Goal: Information Seeking & Learning: Learn about a topic

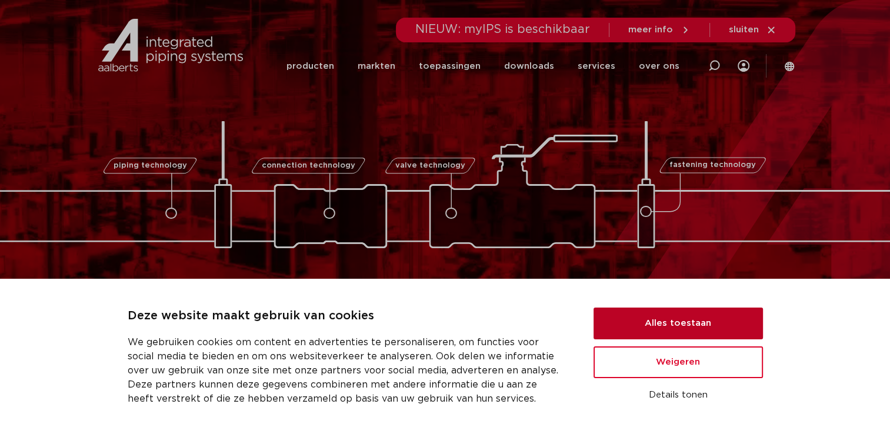
click at [663, 317] on button "Alles toestaan" at bounding box center [678, 324] width 169 height 32
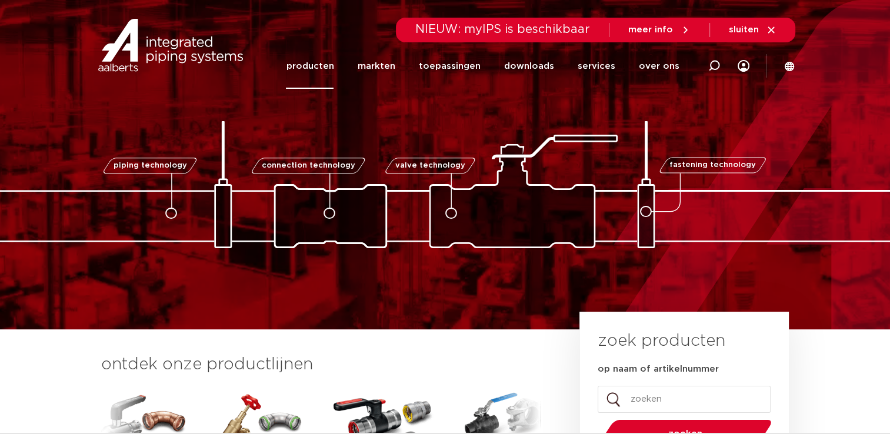
click at [331, 71] on link "producten" at bounding box center [310, 66] width 48 height 45
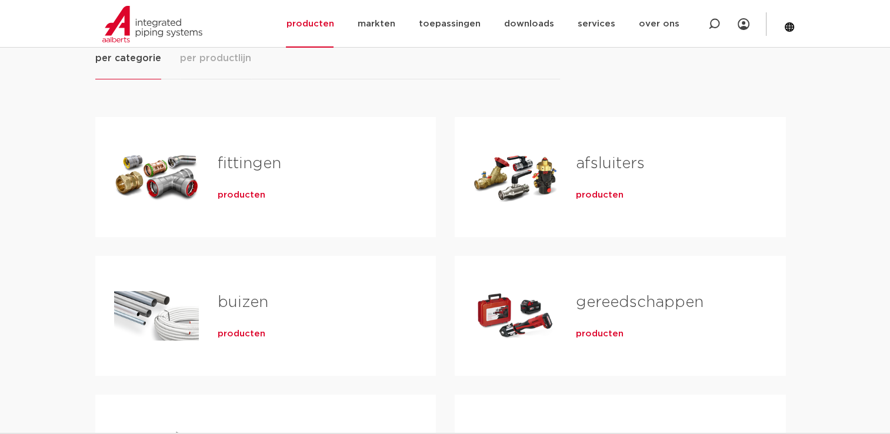
click at [230, 187] on div "producten" at bounding box center [308, 193] width 181 height 16
click at [252, 194] on span "producten" at bounding box center [242, 195] width 48 height 12
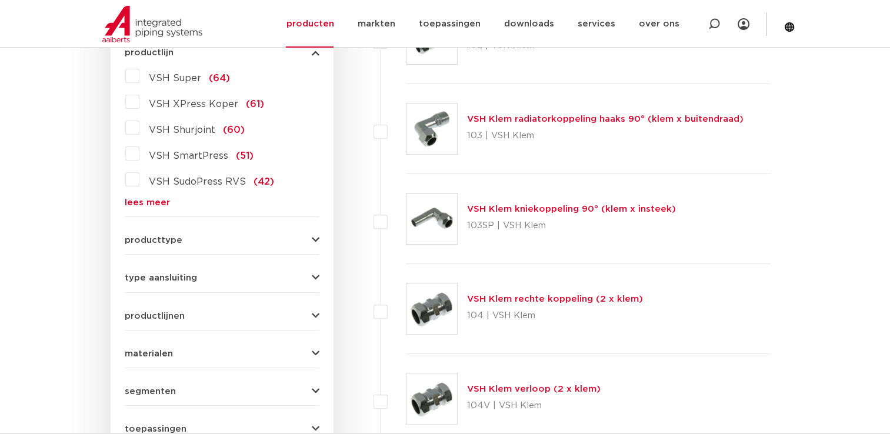
scroll to position [361, 0]
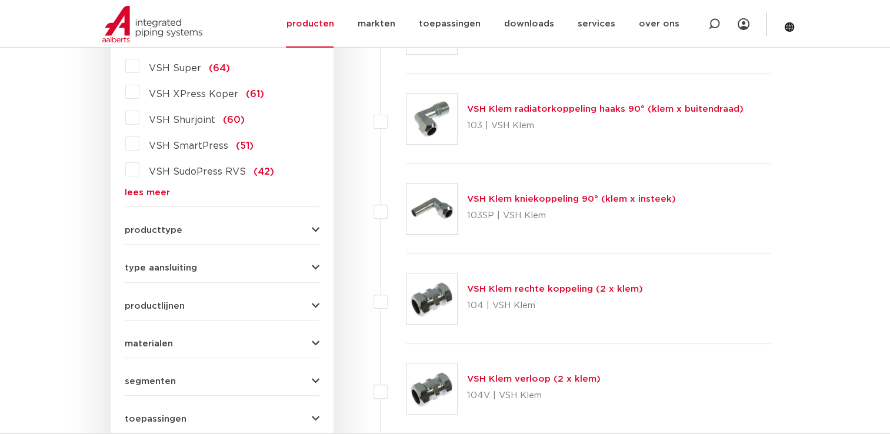
click at [168, 238] on form "zoek op naam of productnummer alle categorieën fittingen fittingen afsluiters b…" at bounding box center [222, 197] width 195 height 548
click at [172, 231] on span "producttype" at bounding box center [154, 230] width 58 height 9
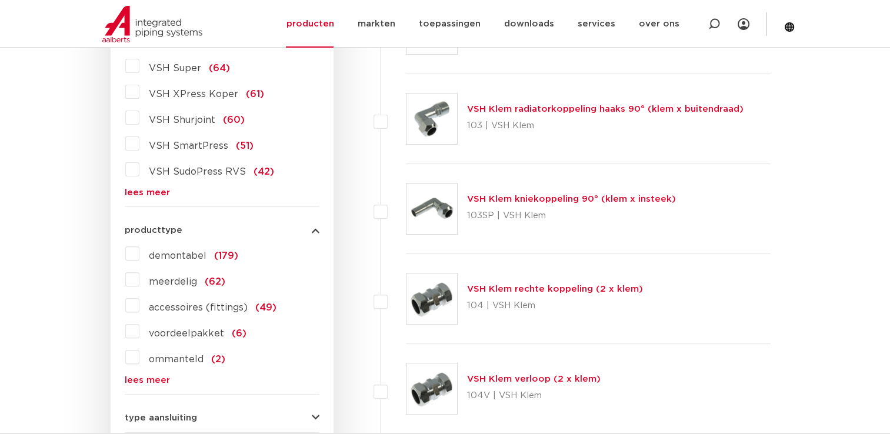
click at [155, 378] on link "lees meer" at bounding box center [222, 380] width 195 height 9
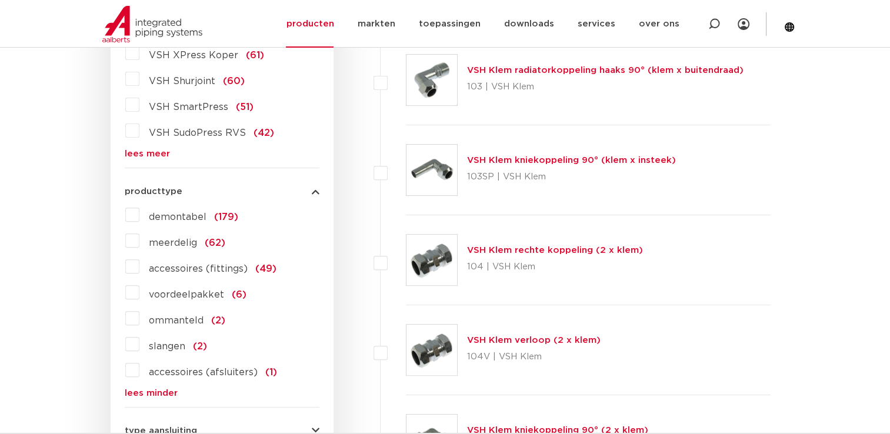
scroll to position [478, 0]
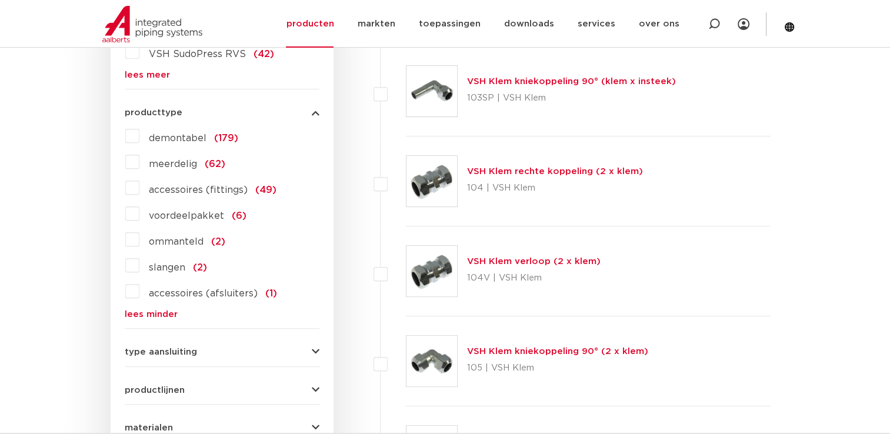
click at [177, 350] on span "type aansluiting" at bounding box center [161, 352] width 72 height 9
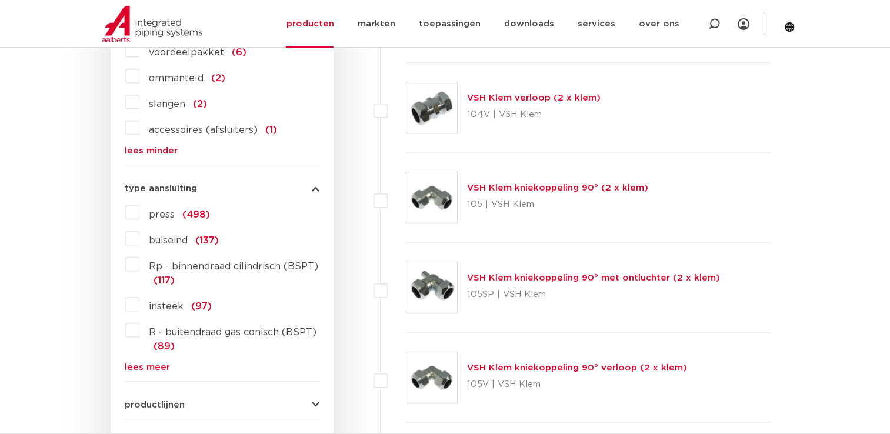
scroll to position [655, 0]
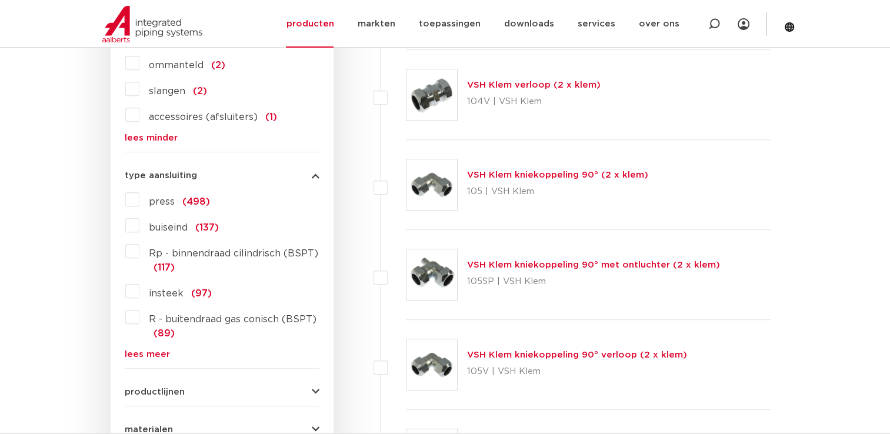
click at [152, 352] on link "lees meer" at bounding box center [222, 354] width 195 height 9
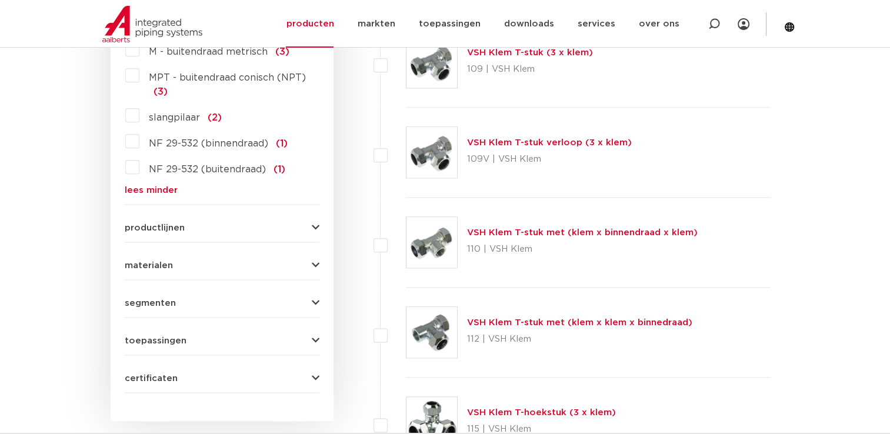
scroll to position [1479, 0]
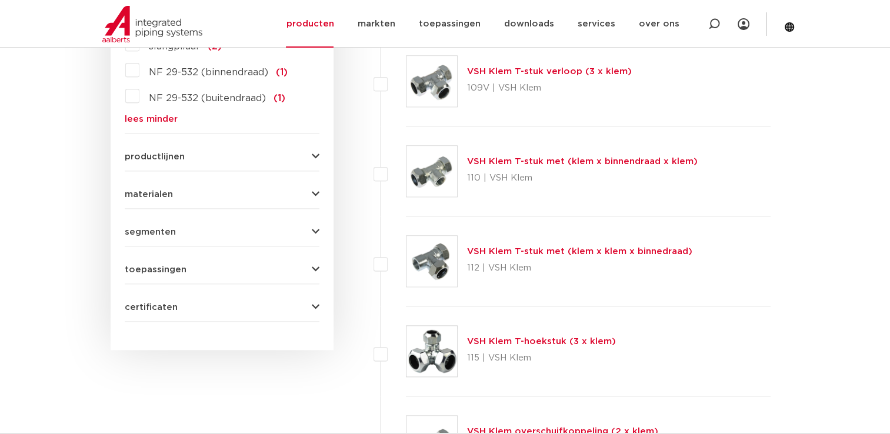
click at [221, 159] on button "productlijnen" at bounding box center [222, 156] width 195 height 9
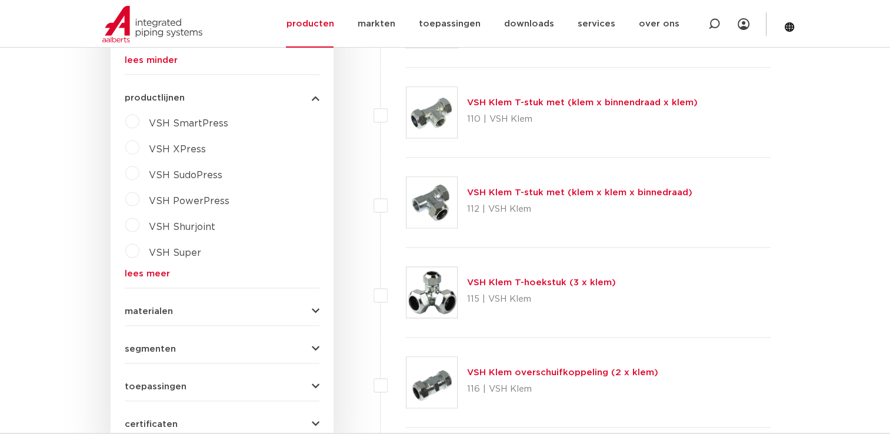
click at [227, 301] on div "materialen messing (311) roestvaststaal (190) staal (125) koper (107) brons (84…" at bounding box center [222, 307] width 195 height 18
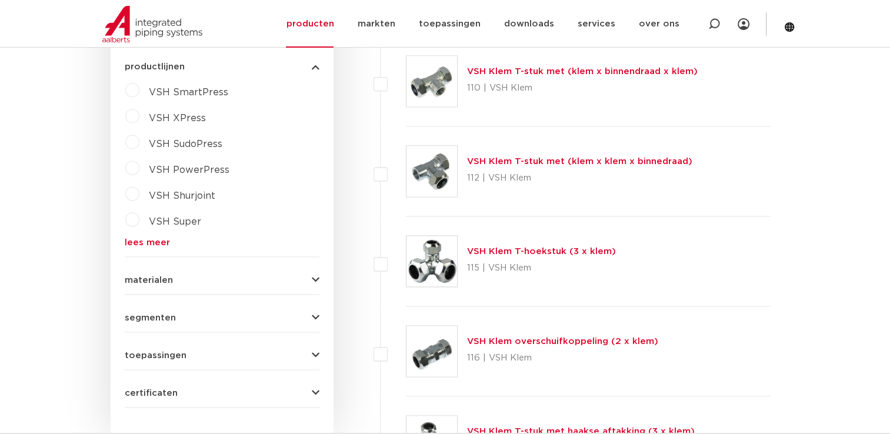
scroll to position [1655, 0]
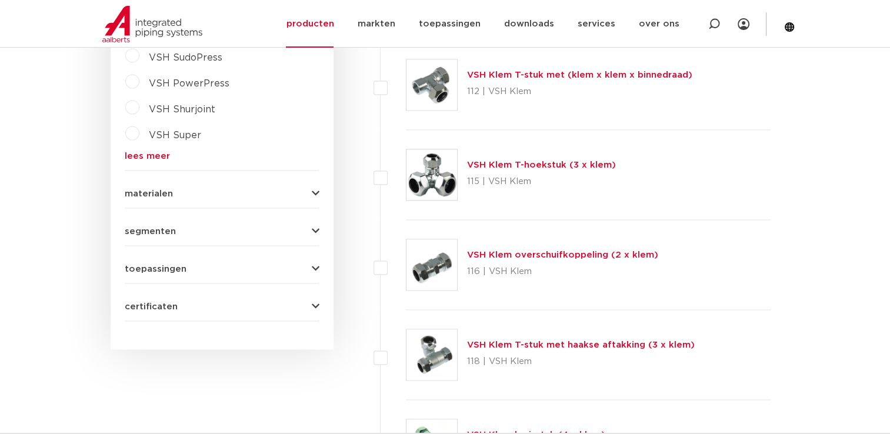
click at [297, 186] on div "materialen messing (311) roestvaststaal (190) staal (125) koper (107) brons (84…" at bounding box center [222, 189] width 195 height 18
click at [315, 189] on icon "button" at bounding box center [316, 193] width 8 height 9
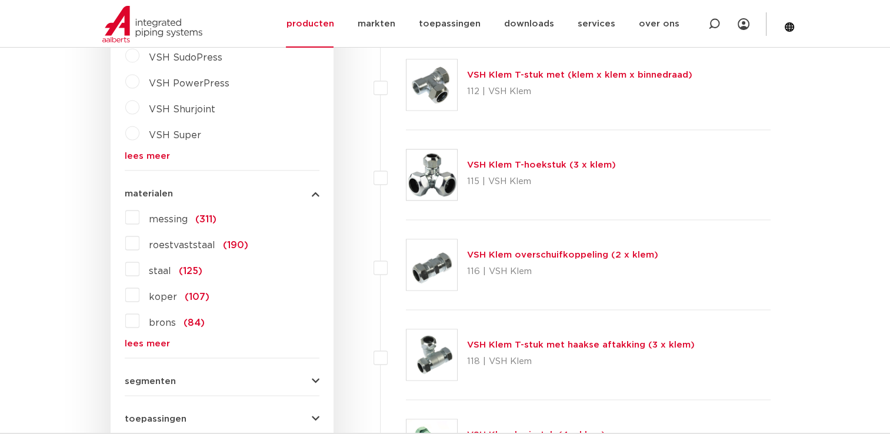
click at [314, 381] on icon "button" at bounding box center [316, 381] width 8 height 9
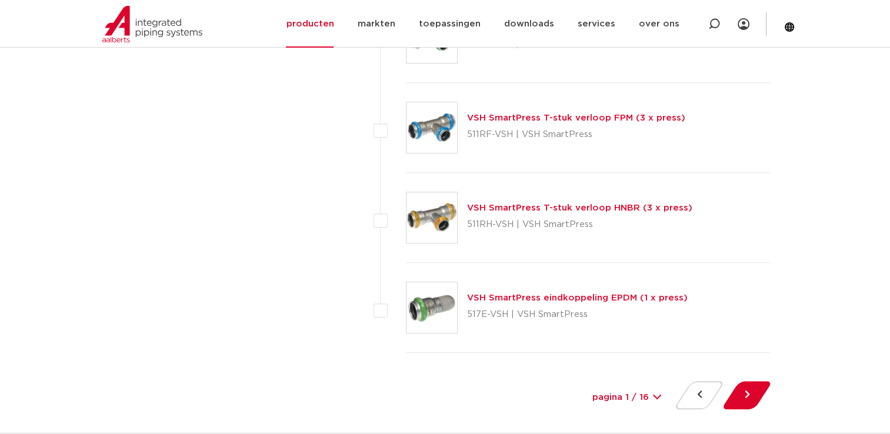
scroll to position [5598, 0]
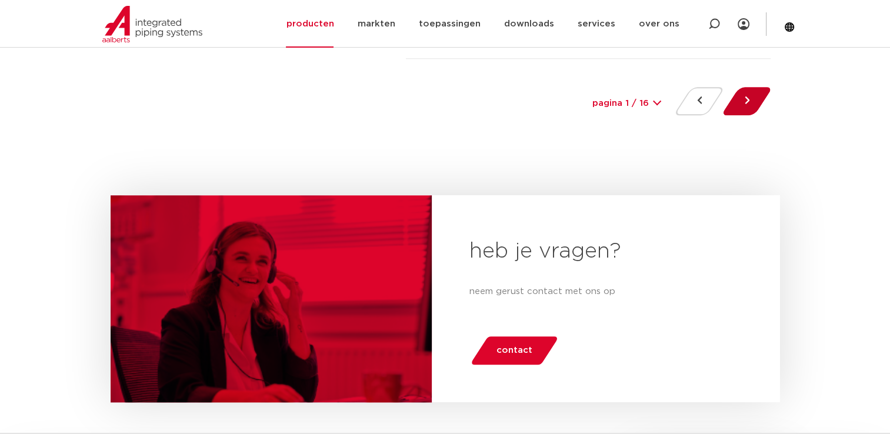
click at [748, 87] on button at bounding box center [747, 101] width 34 height 28
click at [751, 102] on button at bounding box center [747, 101] width 34 height 28
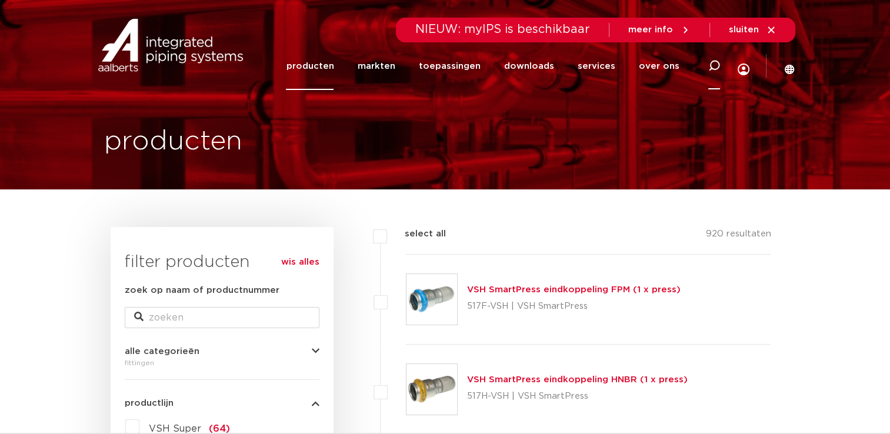
click at [709, 69] on icon at bounding box center [715, 66] width 12 height 12
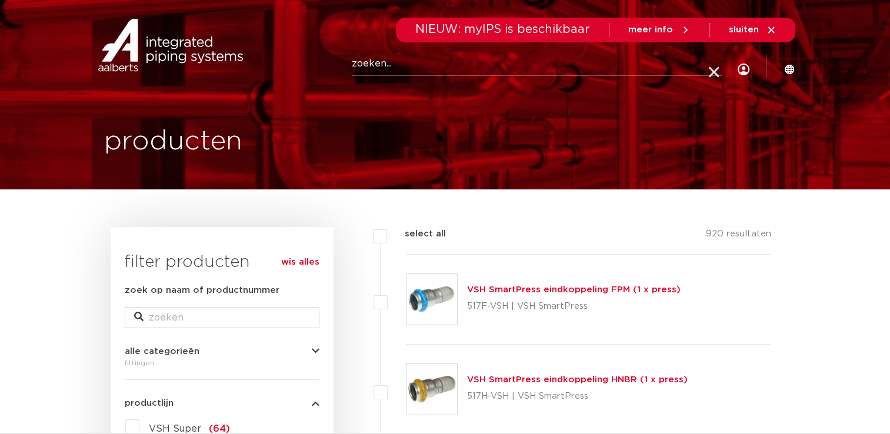
paste input "0406824"
type input "0406824"
click button "Zoeken" at bounding box center [0, 0] width 0 height 0
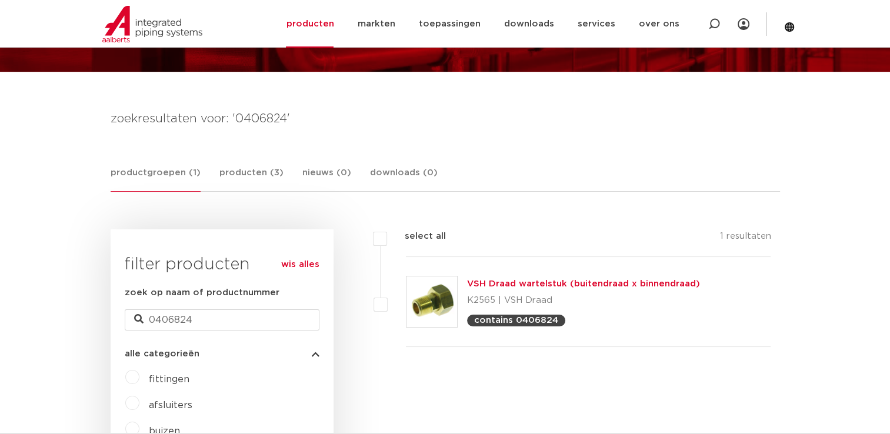
click at [547, 275] on div "VSH Draad wartelstuk (buitendraad x binnendraad) K2565 | VSH Draad contains 040…" at bounding box center [588, 302] width 365 height 90
click at [552, 280] on link "VSH Draad wartelstuk (buitendraad x binnendraad)" at bounding box center [583, 284] width 233 height 9
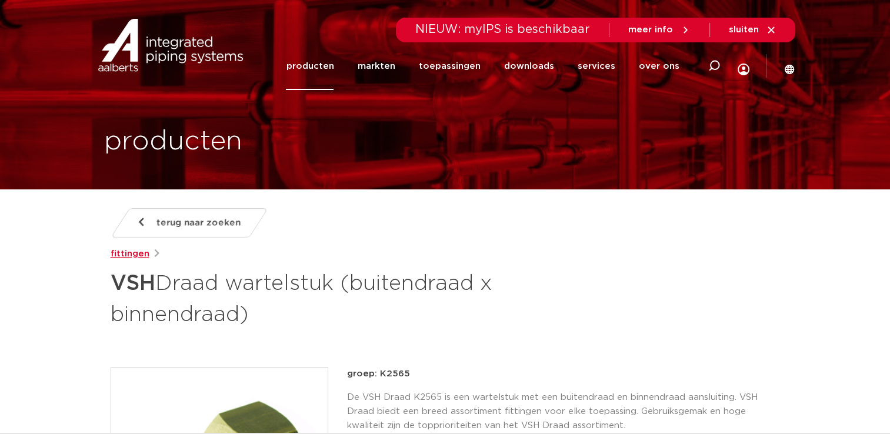
click at [129, 255] on link "fittingen" at bounding box center [130, 254] width 39 height 14
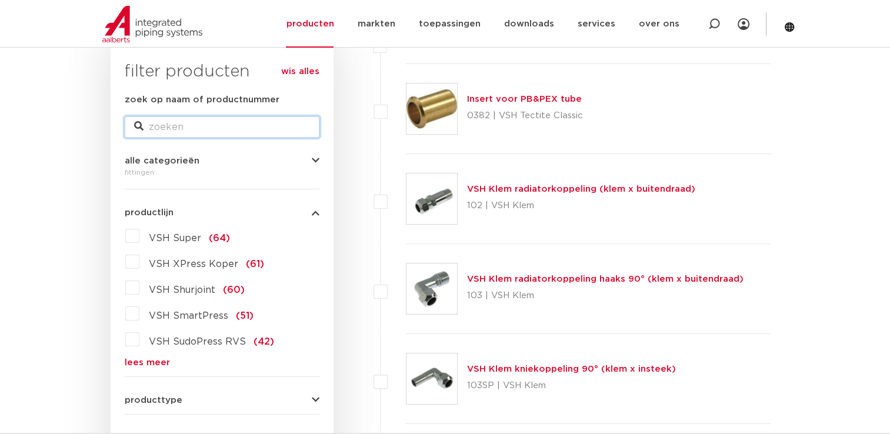
click at [190, 137] on input "zoek op naam of productnummer" at bounding box center [222, 127] width 195 height 21
type input "wartel"
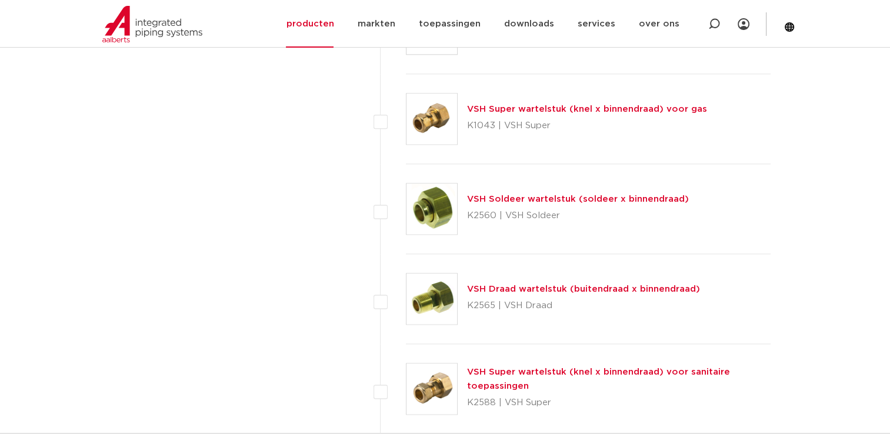
scroll to position [1544, 0]
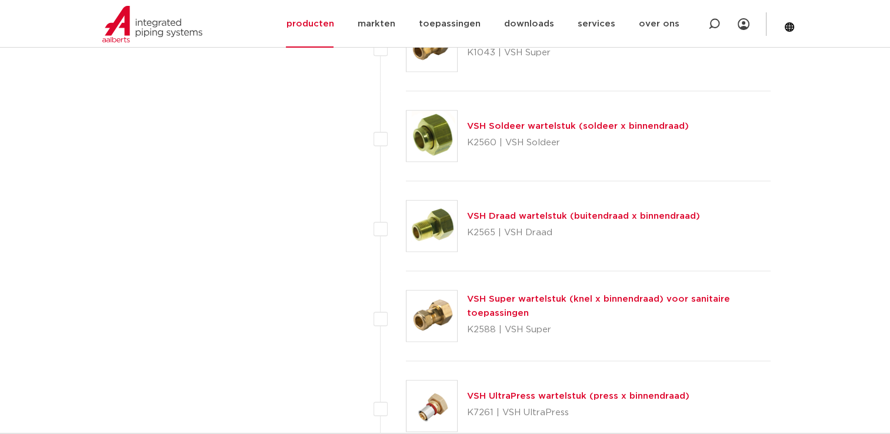
click at [607, 215] on link "VSH Draad wartelstuk (buitendraad x binnendraad)" at bounding box center [583, 216] width 233 height 9
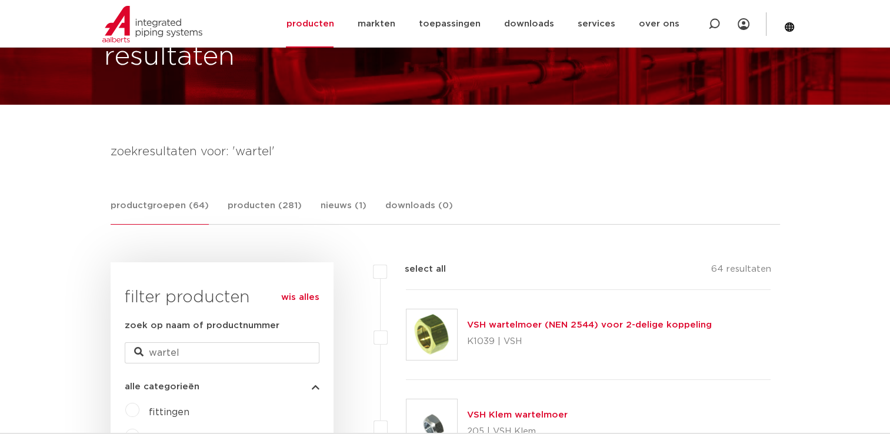
scroll to position [118, 0]
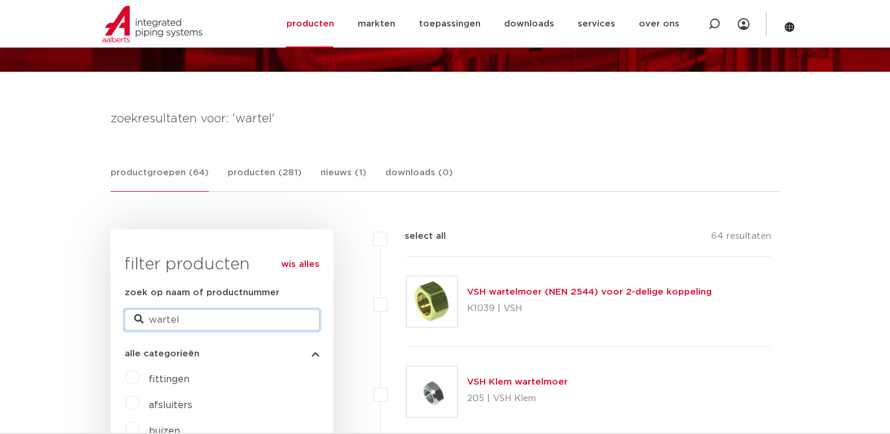
click at [158, 322] on input "wartel" at bounding box center [222, 320] width 195 height 21
type input "drie"
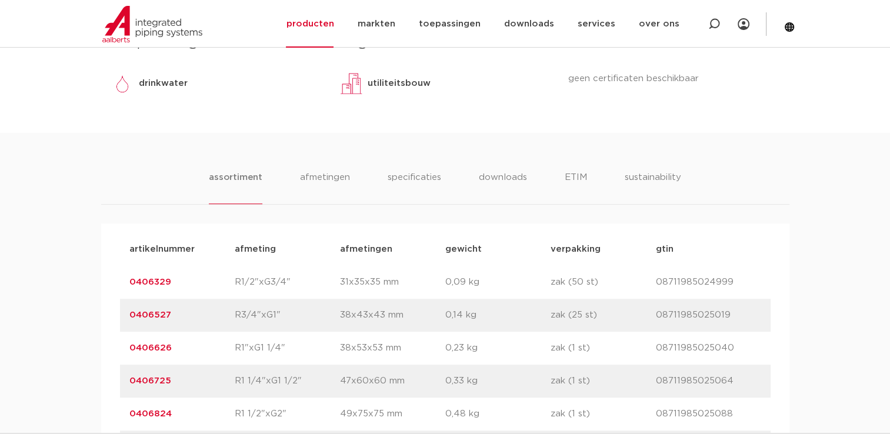
scroll to position [647, 0]
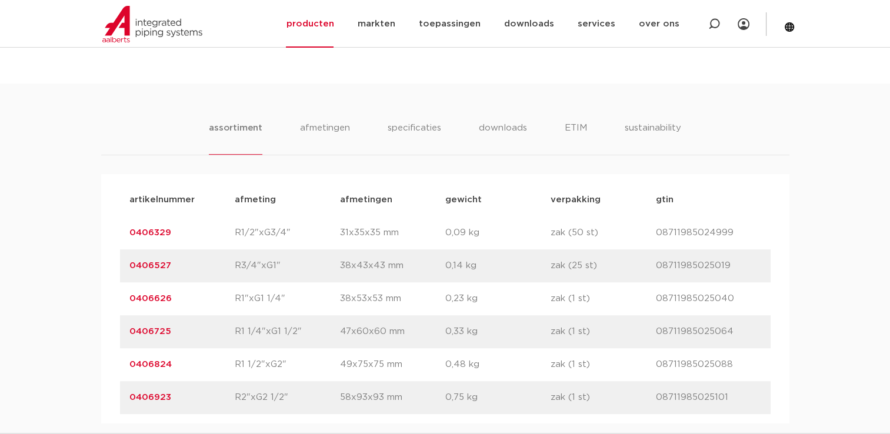
click at [154, 362] on link "0406824" at bounding box center [150, 364] width 42 height 9
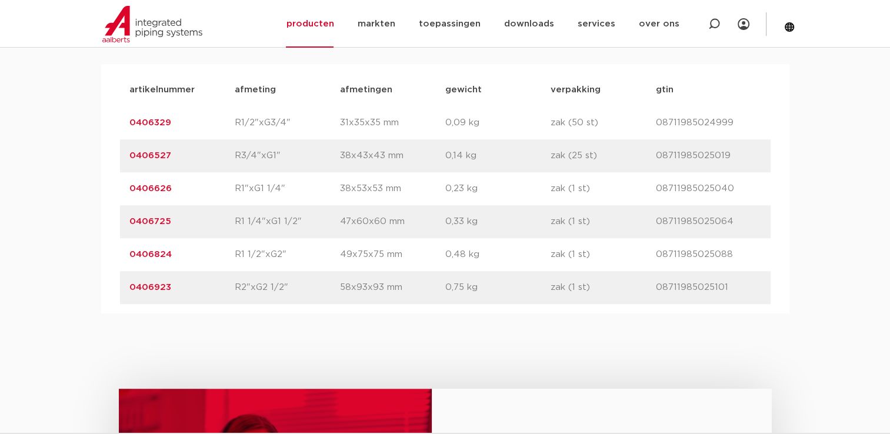
scroll to position [706, 0]
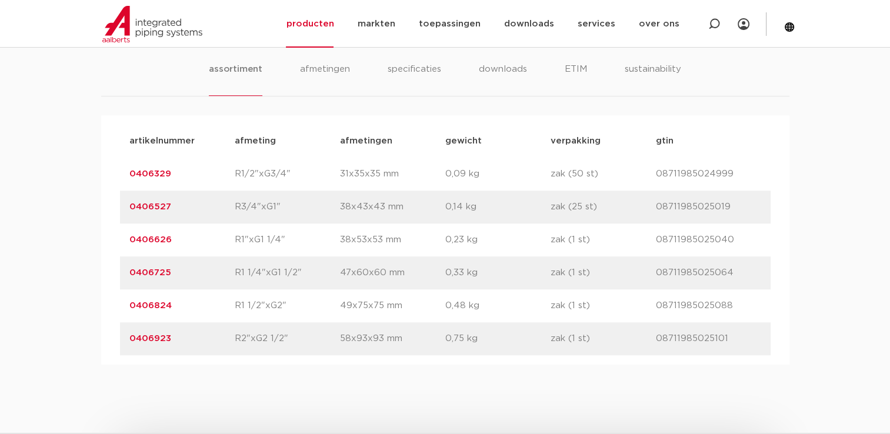
click at [148, 338] on link "0406923" at bounding box center [150, 338] width 42 height 9
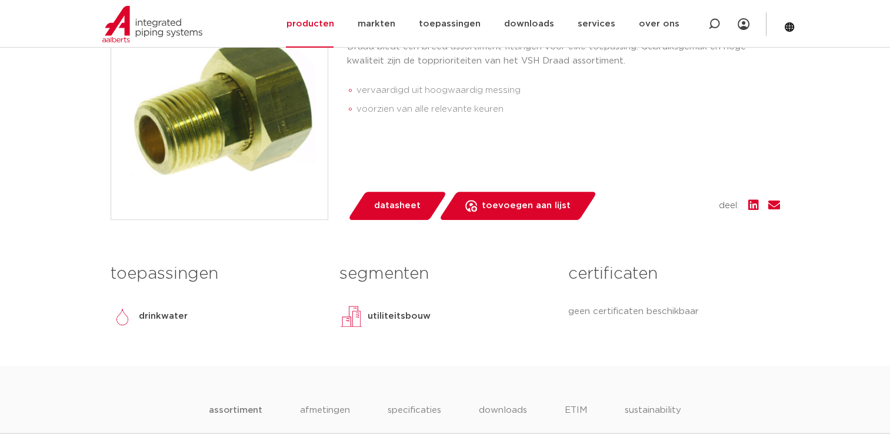
scroll to position [353, 0]
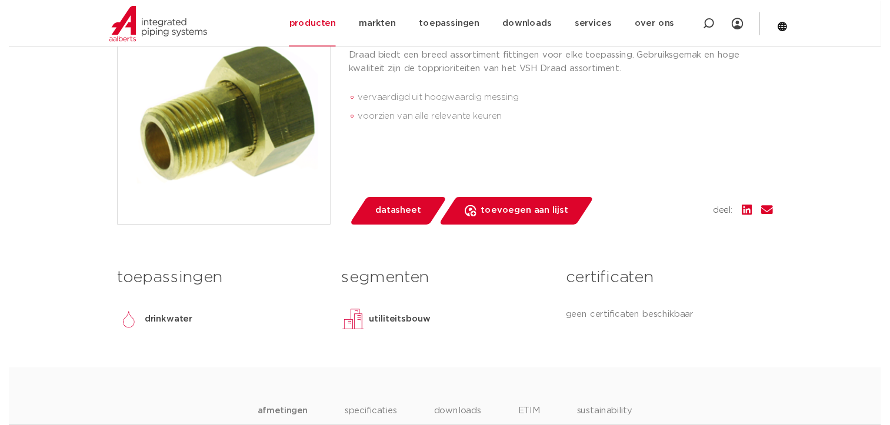
scroll to position [294, 0]
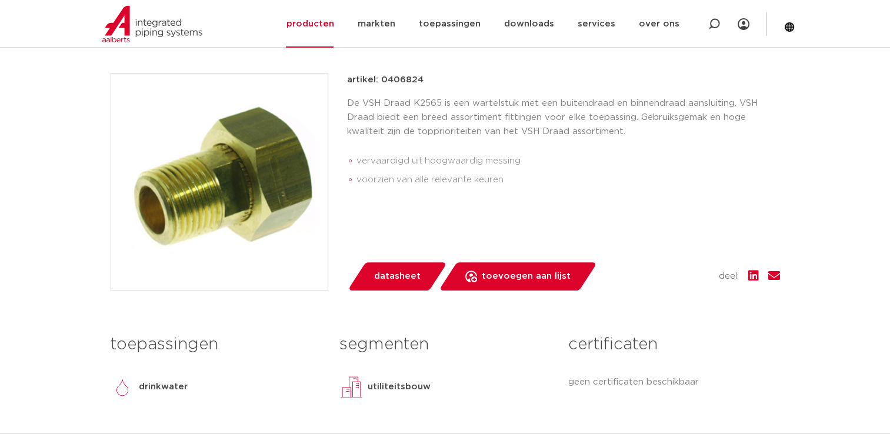
click at [410, 277] on span "datasheet" at bounding box center [397, 276] width 46 height 19
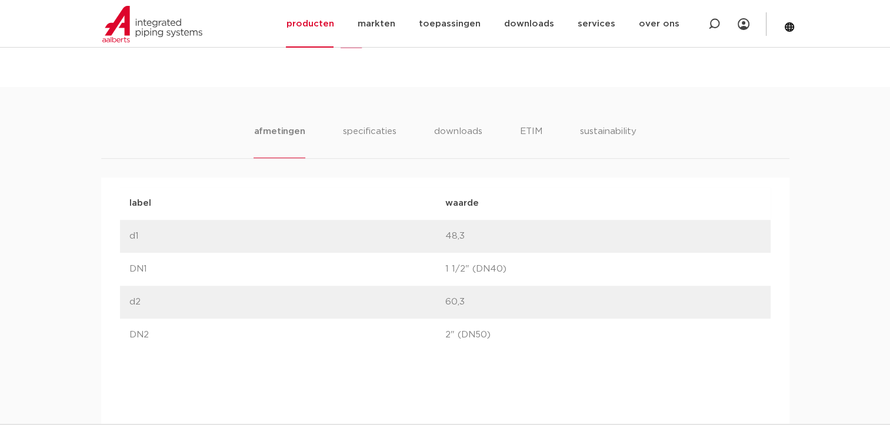
scroll to position [647, 0]
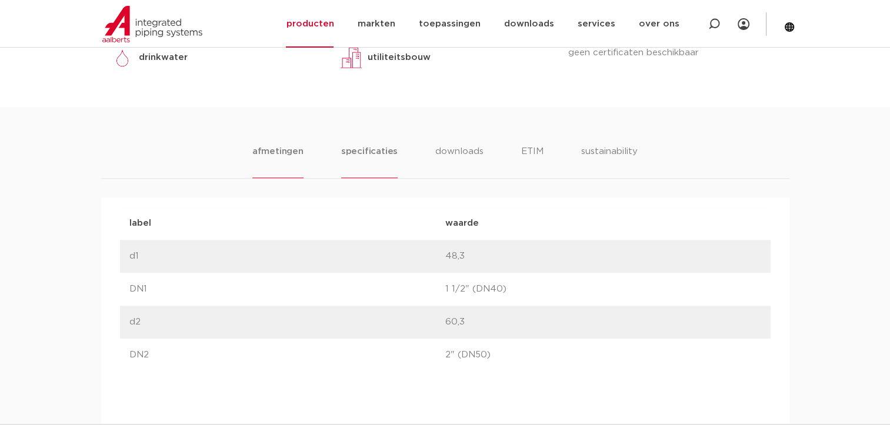
click at [379, 151] on li "specificaties" at bounding box center [369, 162] width 56 height 34
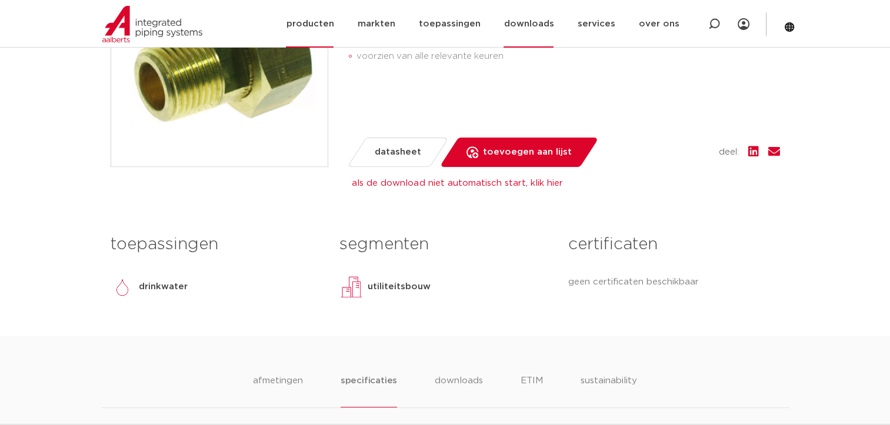
scroll to position [412, 0]
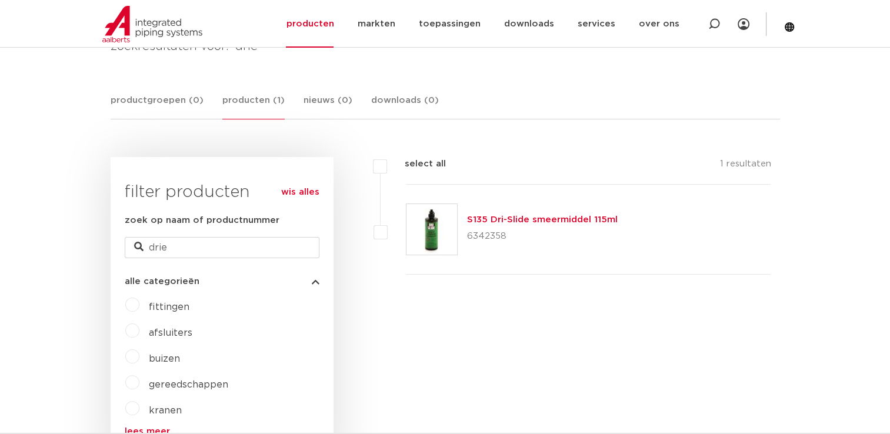
scroll to position [176, 0]
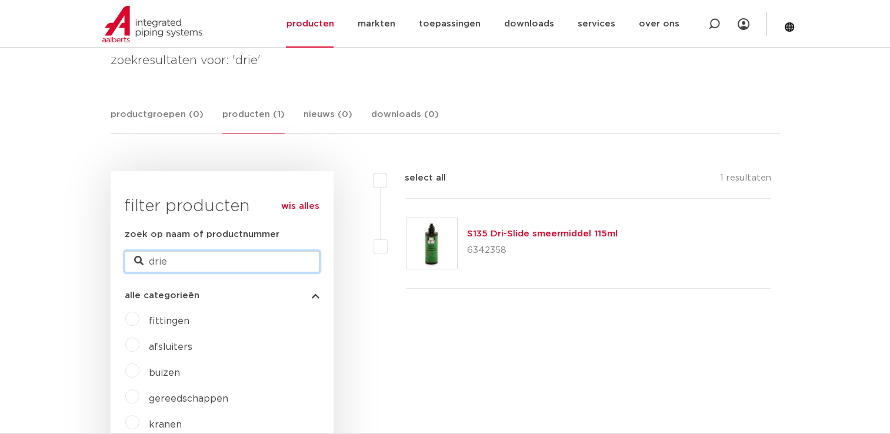
click at [175, 262] on input "drie" at bounding box center [222, 261] width 195 height 21
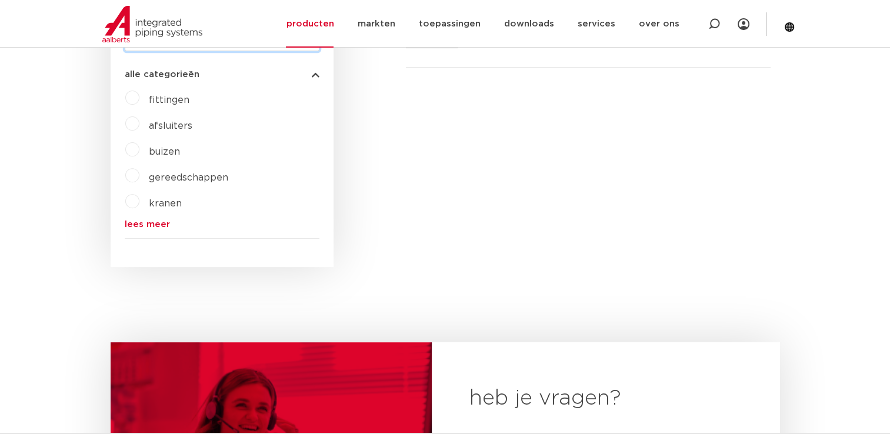
scroll to position [411, 0]
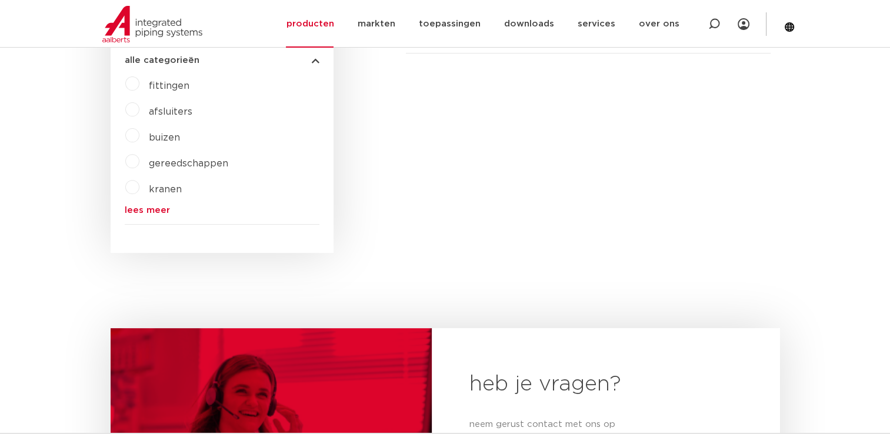
click at [149, 206] on link "lees meer" at bounding box center [222, 210] width 195 height 9
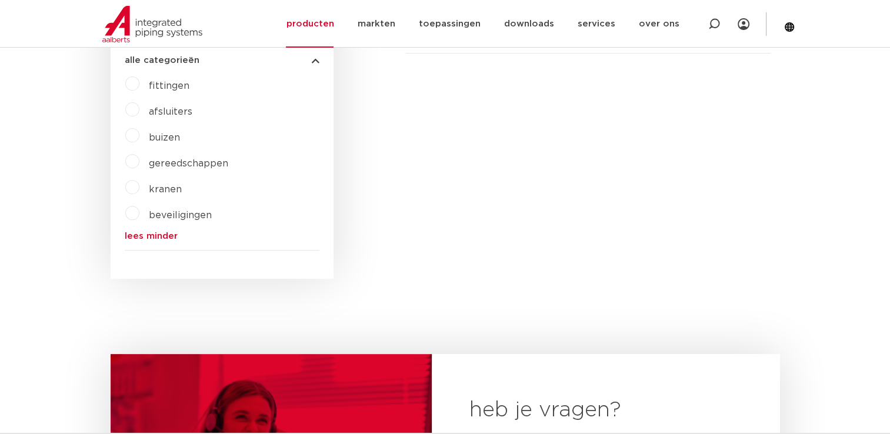
scroll to position [294, 0]
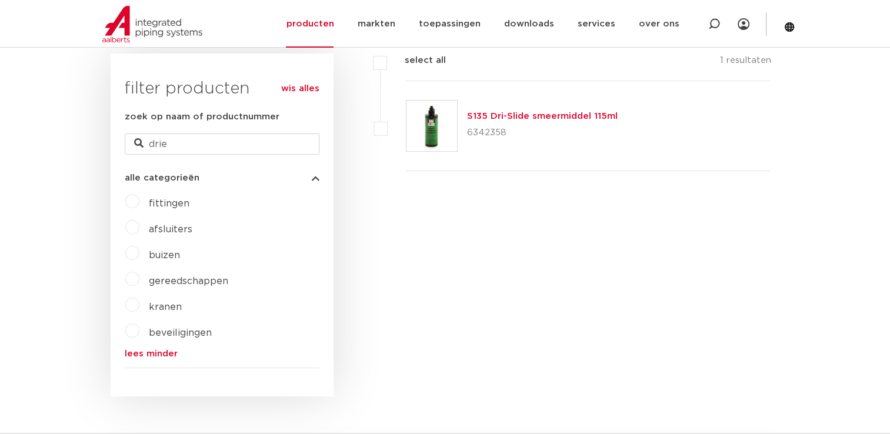
click at [167, 201] on span "fittingen" at bounding box center [169, 203] width 41 height 9
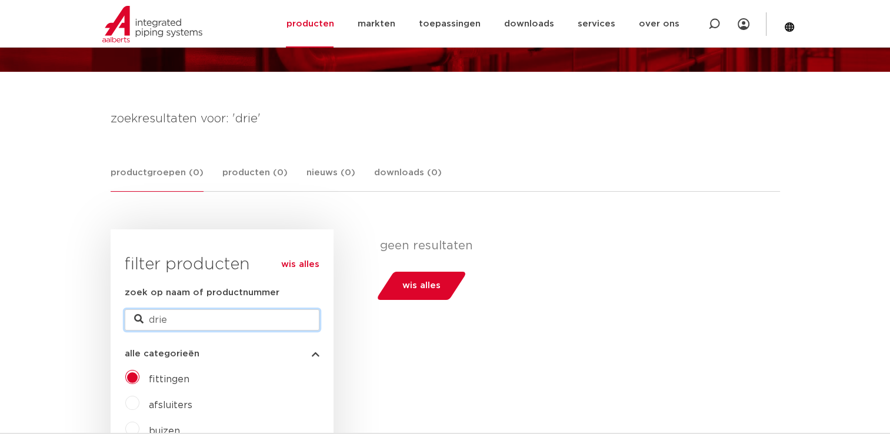
click at [188, 317] on input "drie" at bounding box center [222, 320] width 195 height 21
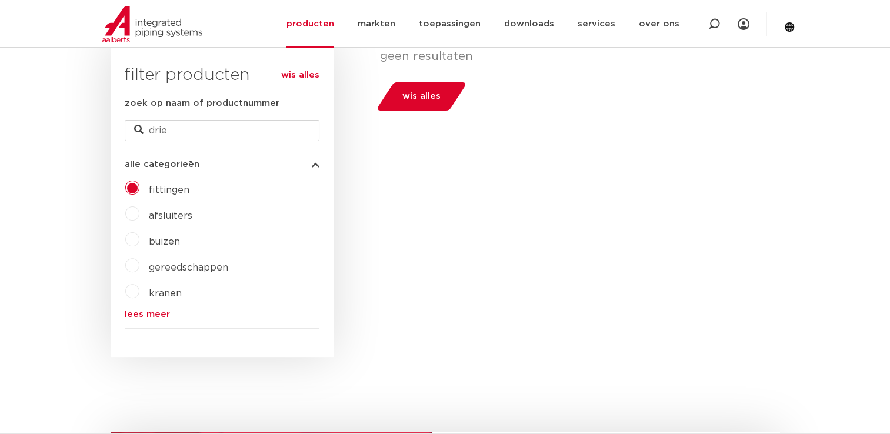
scroll to position [236, 0]
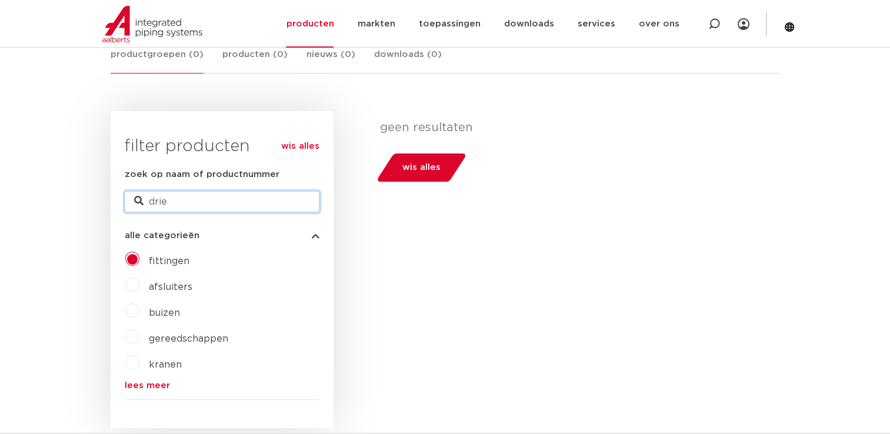
click at [207, 201] on input "drie" at bounding box center [222, 201] width 195 height 21
click at [315, 144] on link "wis alles" at bounding box center [300, 147] width 38 height 14
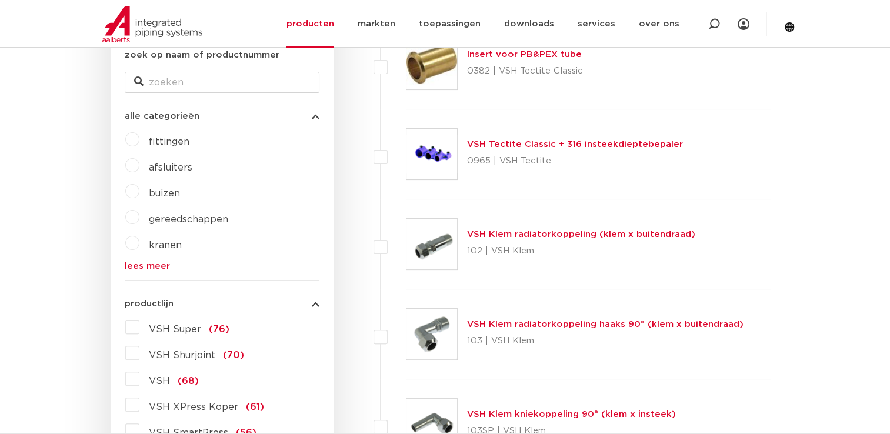
scroll to position [235, 0]
click at [158, 140] on span "fittingen" at bounding box center [169, 141] width 41 height 9
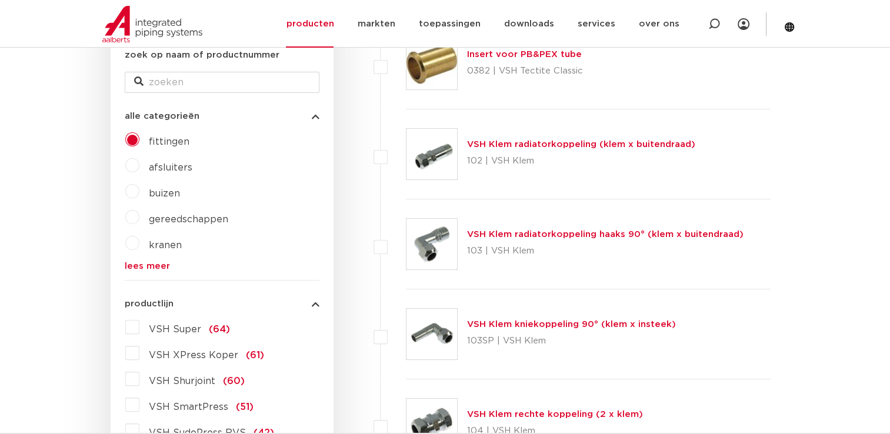
scroll to position [235, 0]
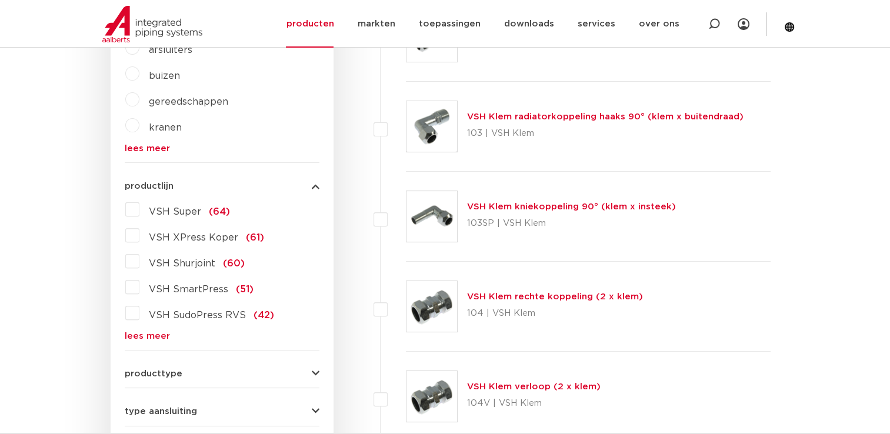
click at [135, 334] on link "lees meer" at bounding box center [222, 336] width 195 height 9
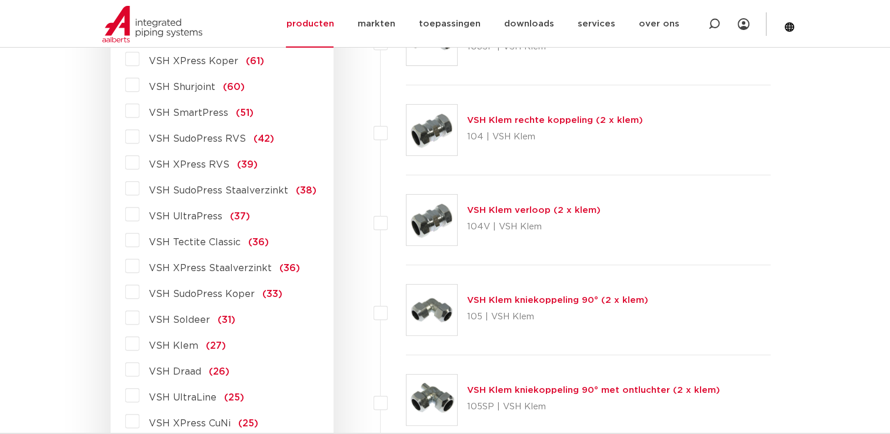
scroll to position [588, 0]
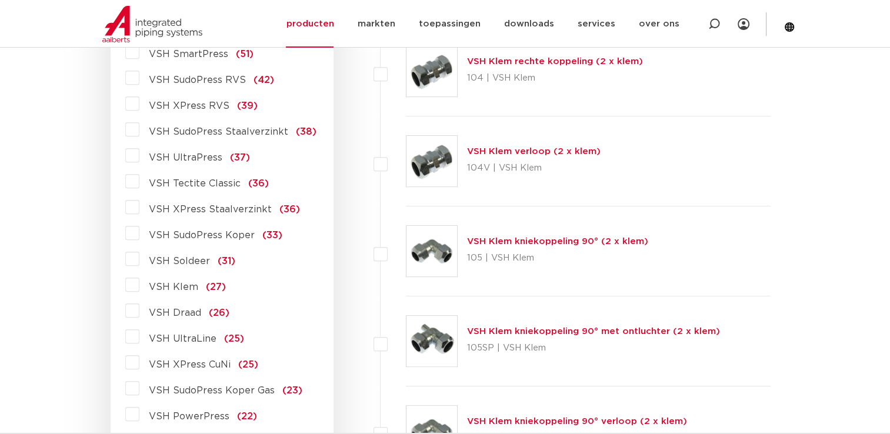
click at [139, 312] on label "VSH Draad (26)" at bounding box center [184, 310] width 90 height 19
click at [0, 0] on input "VSH Draad (26)" at bounding box center [0, 0] width 0 height 0
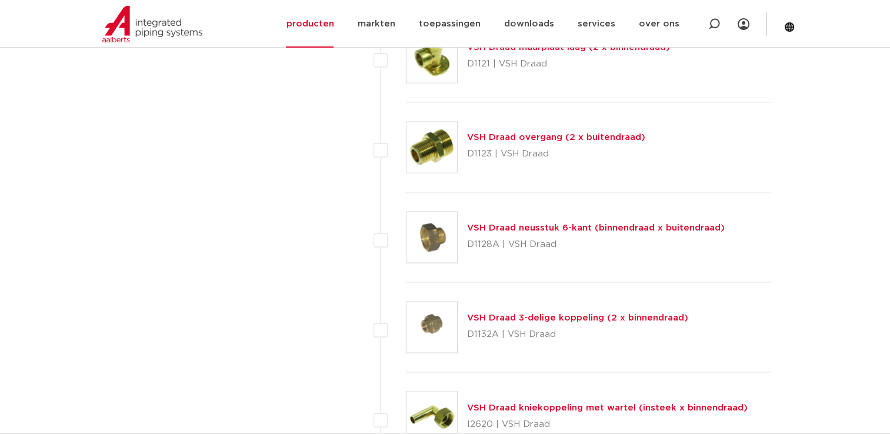
scroll to position [2118, 0]
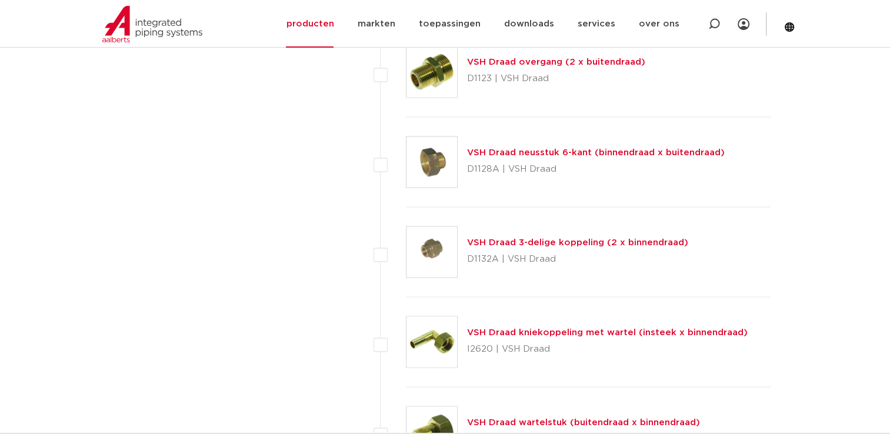
click at [613, 241] on link "VSH Draad 3-delige koppeling (2 x binnendraad)" at bounding box center [577, 242] width 221 height 9
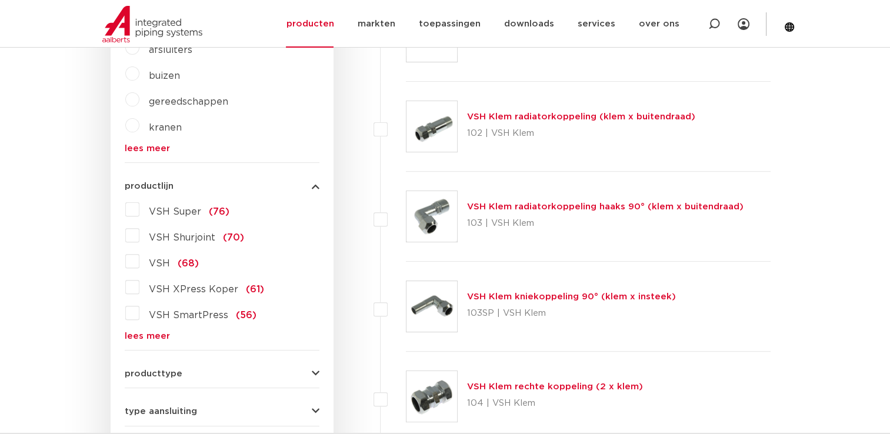
scroll to position [471, 0]
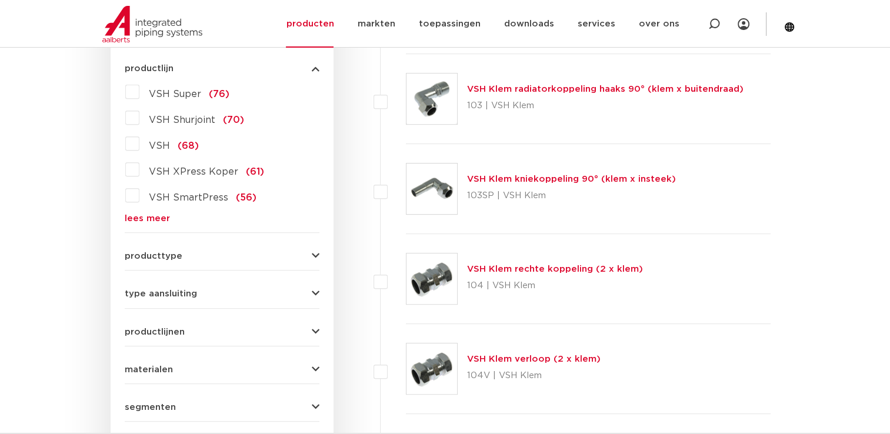
click at [135, 215] on link "lees meer" at bounding box center [222, 218] width 195 height 9
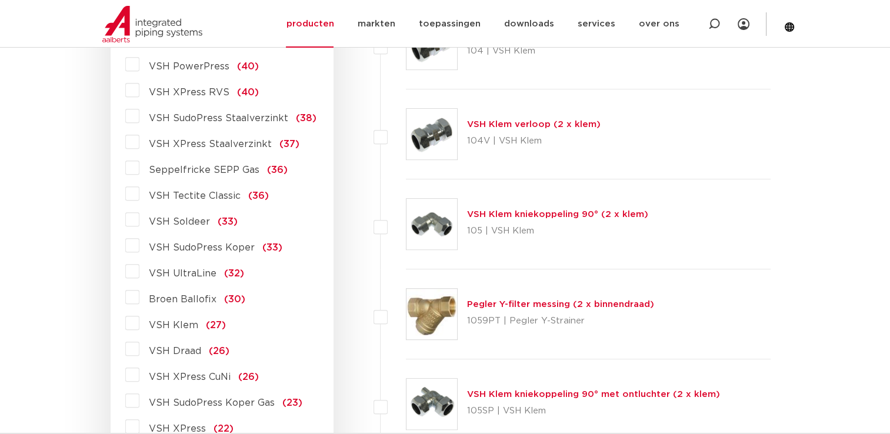
scroll to position [706, 0]
click at [172, 351] on span "VSH Draad" at bounding box center [175, 350] width 52 height 9
click at [0, 0] on input "VSH Draad (26)" at bounding box center [0, 0] width 0 height 0
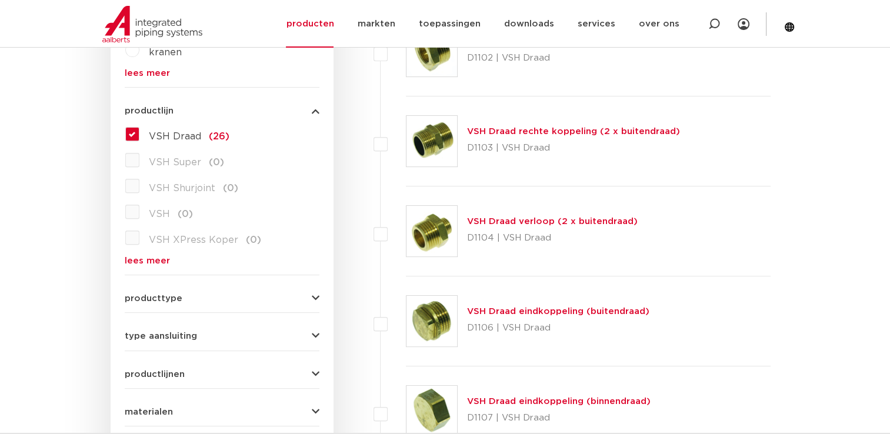
scroll to position [412, 0]
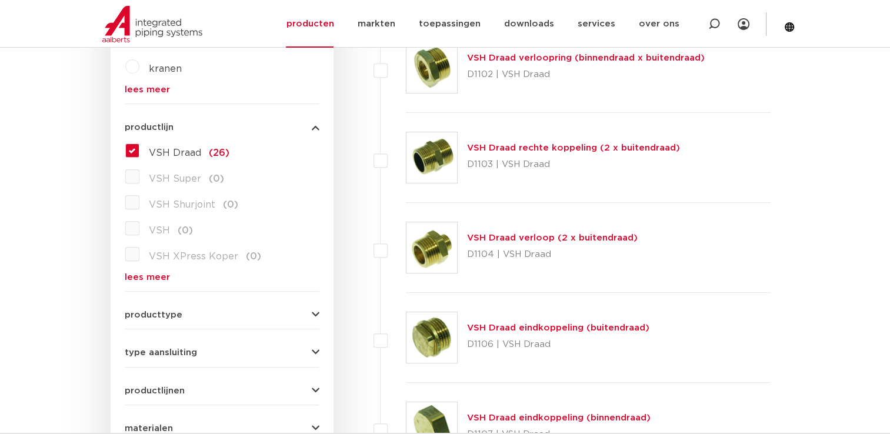
click at [139, 157] on label "VSH Draad (26)" at bounding box center [184, 150] width 90 height 19
click at [0, 0] on input "VSH Draad (26)" at bounding box center [0, 0] width 0 height 0
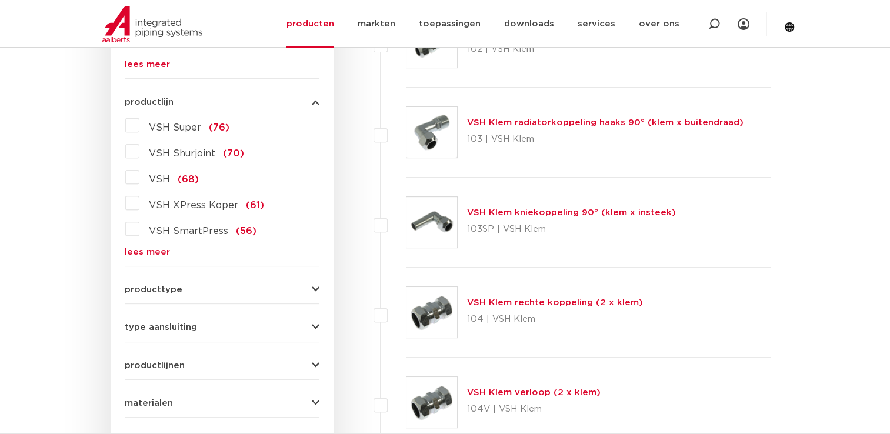
scroll to position [515, 0]
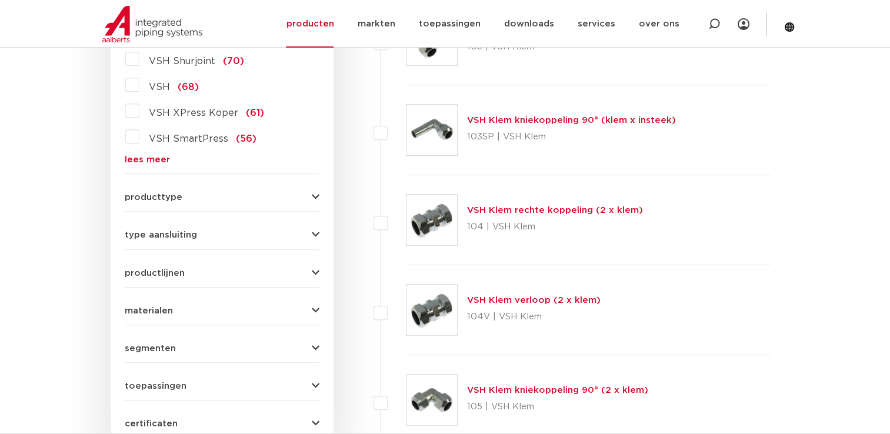
drag, startPoint x: 166, startPoint y: 314, endPoint x: 160, endPoint y: 325, distance: 12.6
click at [165, 313] on span "materialen" at bounding box center [149, 311] width 48 height 9
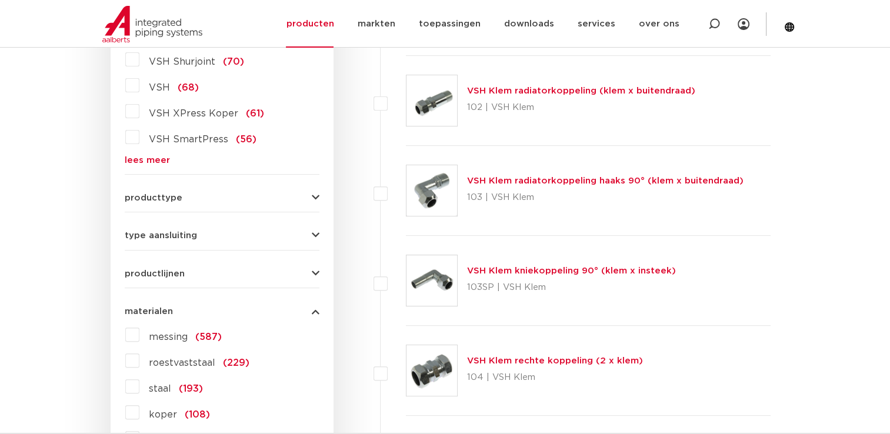
scroll to position [438, 0]
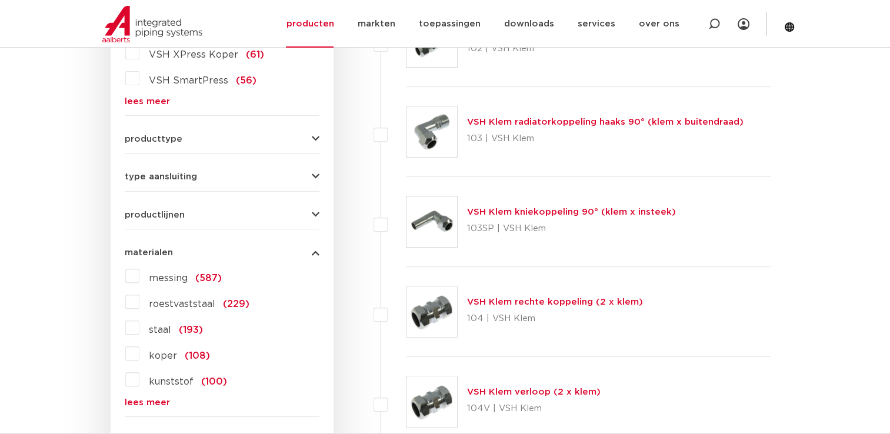
click at [139, 305] on label "roestvaststaal (229)" at bounding box center [194, 301] width 110 height 19
click at [0, 0] on input "roestvaststaal (229)" at bounding box center [0, 0] width 0 height 0
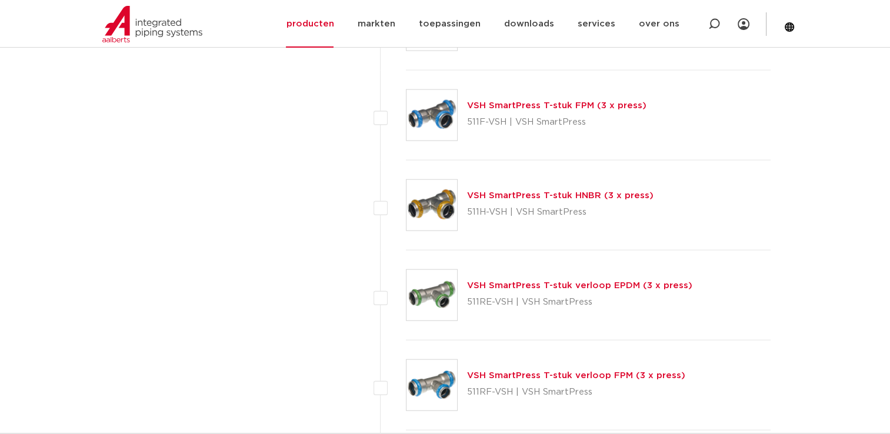
scroll to position [2556, 0]
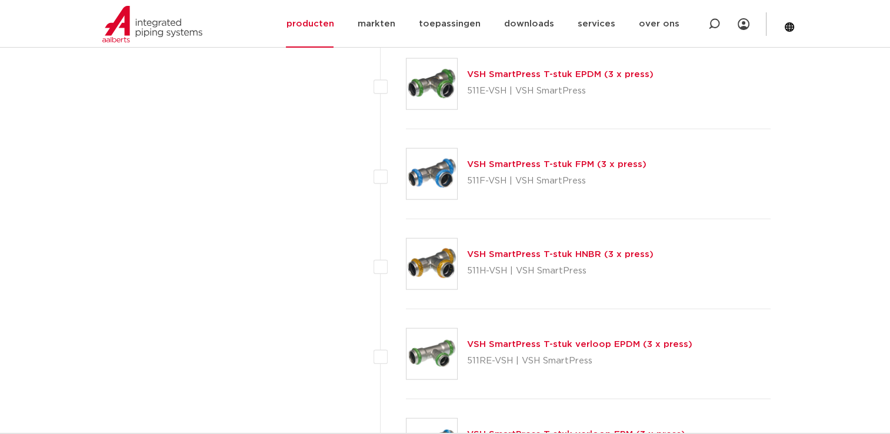
click at [593, 162] on link "VSH SmartPress T-stuk FPM (3 x press)" at bounding box center [556, 164] width 179 height 9
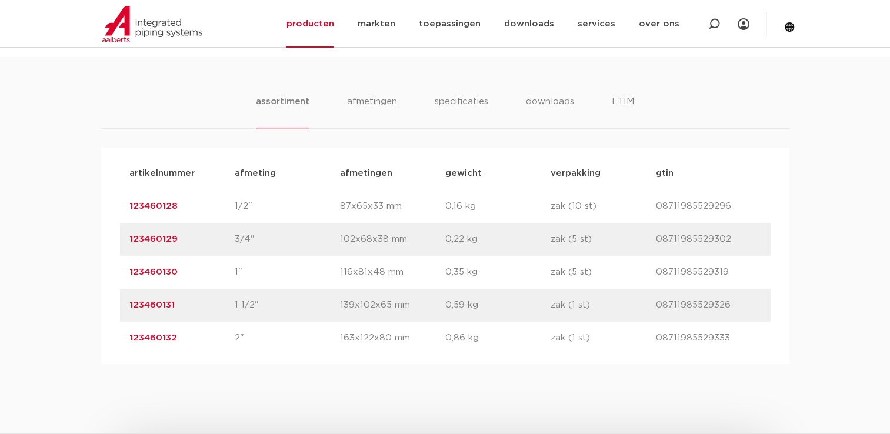
scroll to position [706, 0]
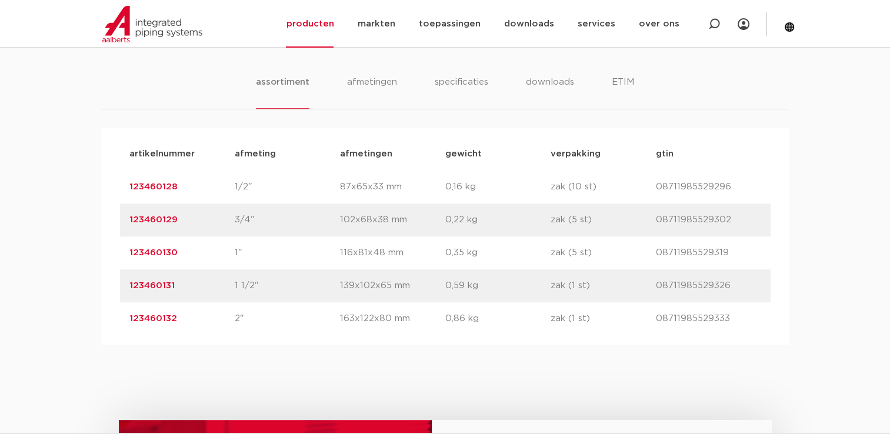
click at [147, 315] on link "123460132" at bounding box center [153, 318] width 48 height 9
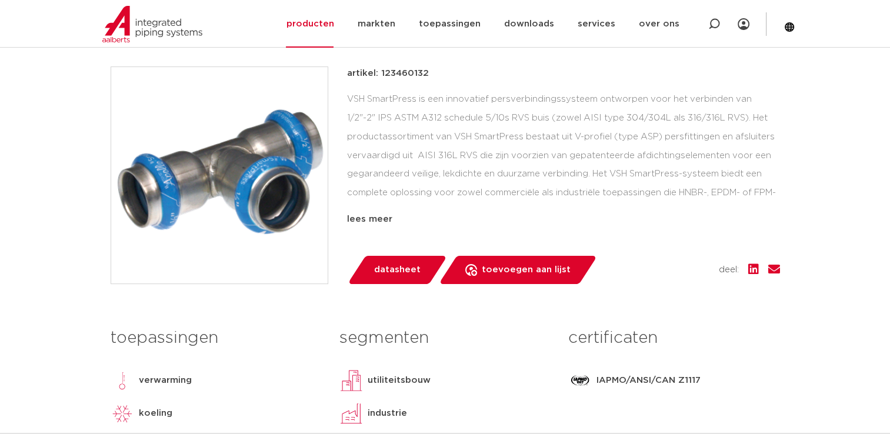
scroll to position [177, 0]
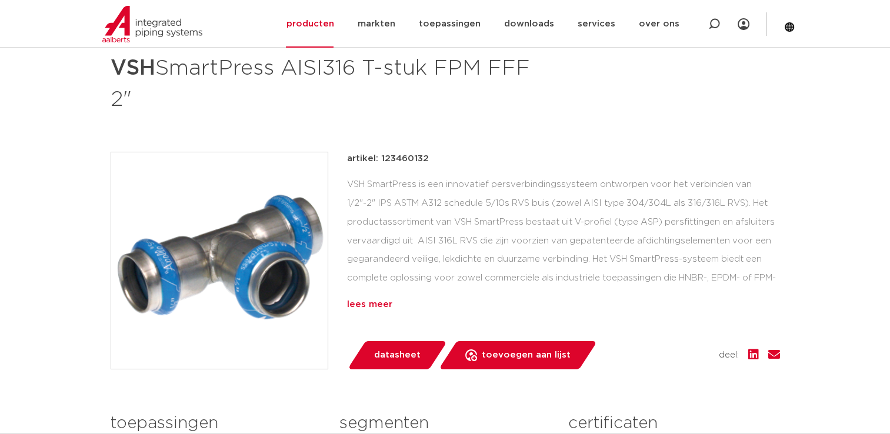
click at [379, 300] on div "lees meer" at bounding box center [563, 305] width 433 height 14
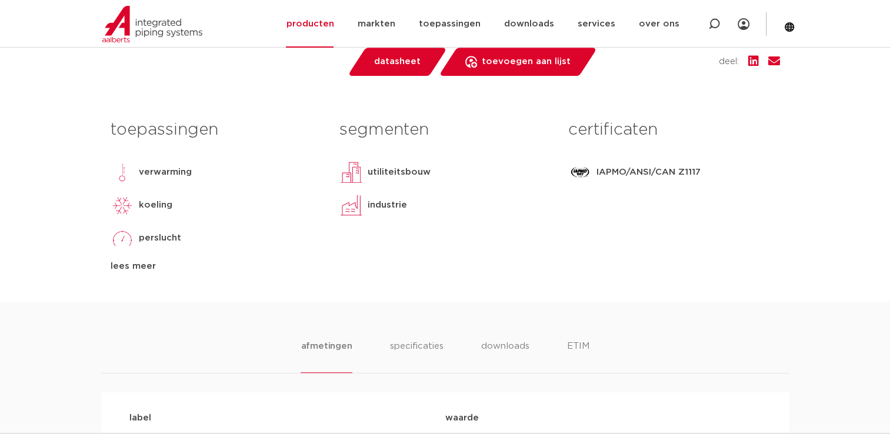
scroll to position [647, 0]
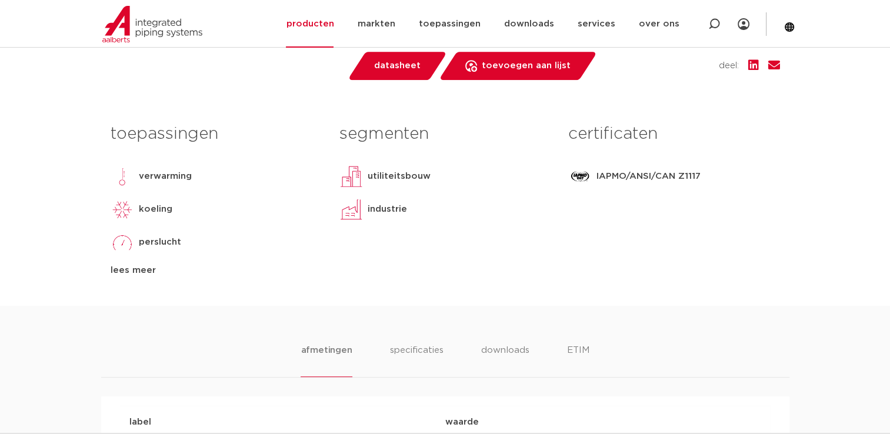
click at [385, 74] on span "datasheet" at bounding box center [397, 65] width 46 height 19
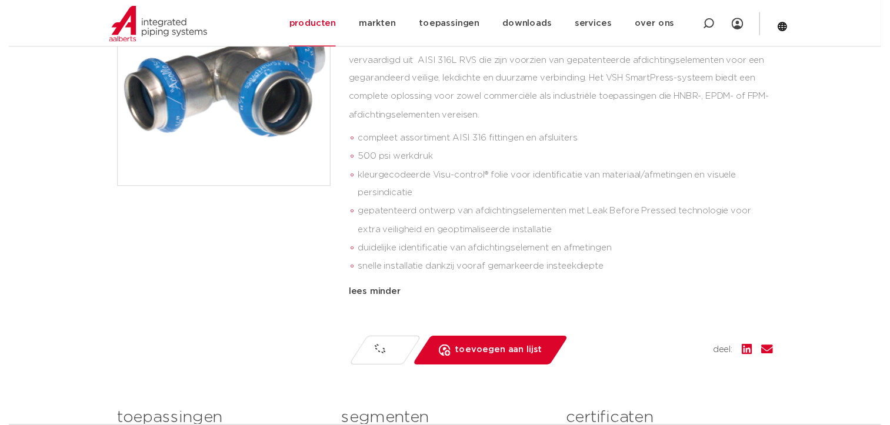
scroll to position [235, 0]
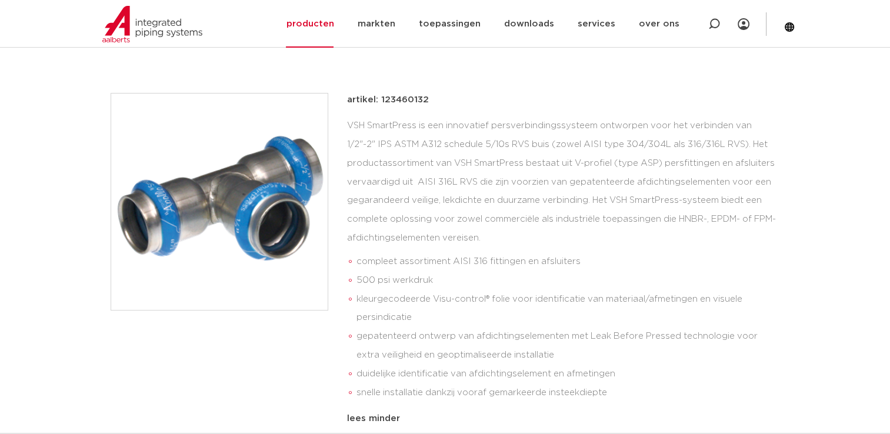
click at [402, 101] on p "artikel: 123460132" at bounding box center [388, 100] width 82 height 14
copy p "123460132"
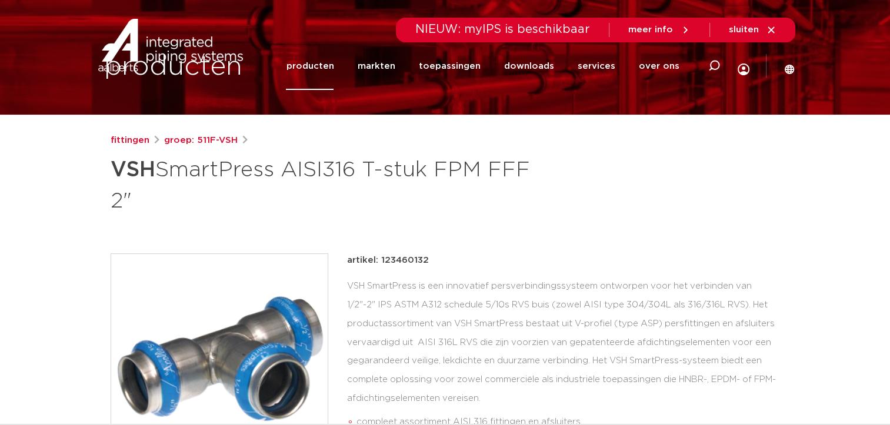
scroll to position [0, 0]
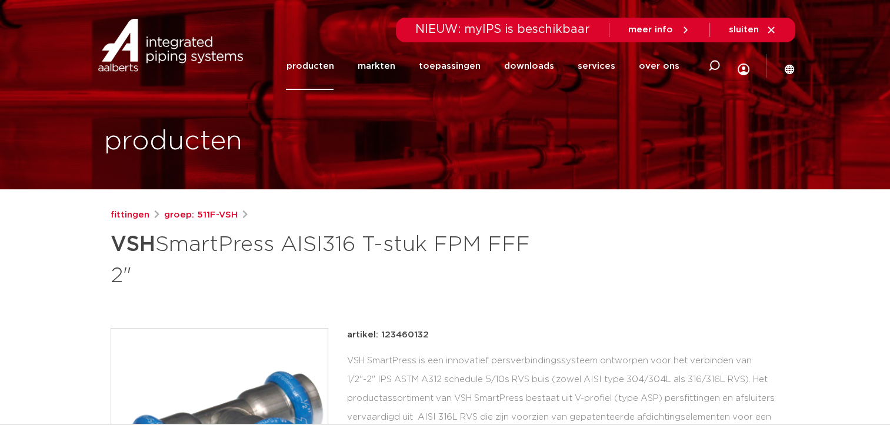
copy p "123460132"
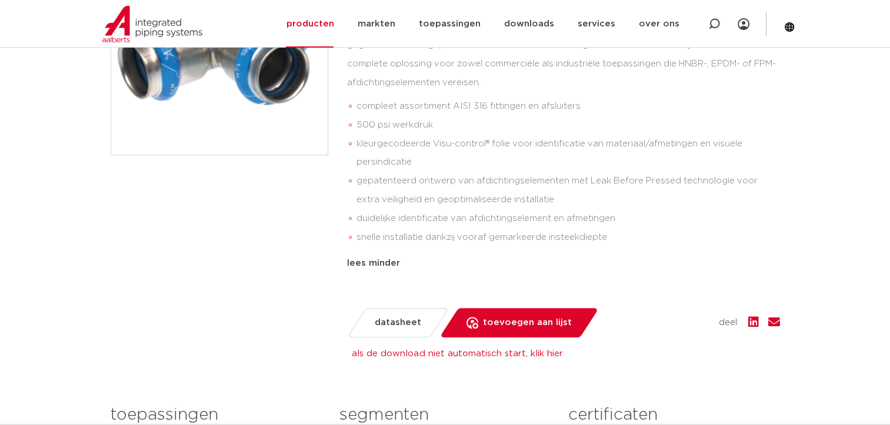
scroll to position [412, 0]
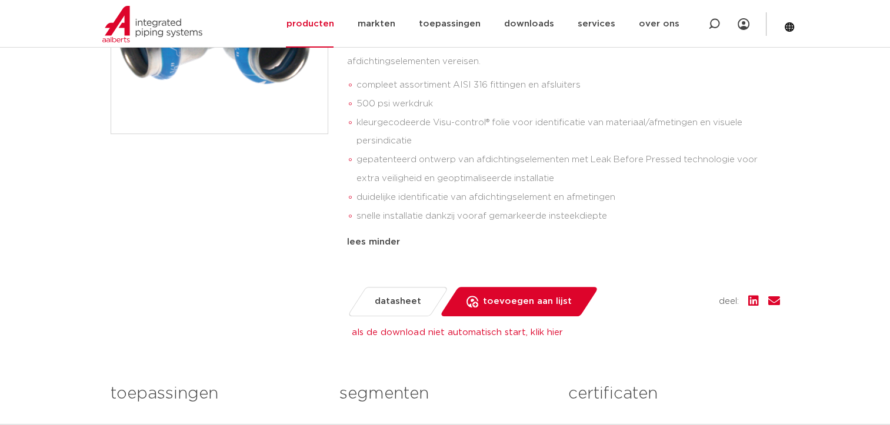
click at [429, 328] on link "als de download niet automatisch start, klik hier" at bounding box center [457, 332] width 211 height 9
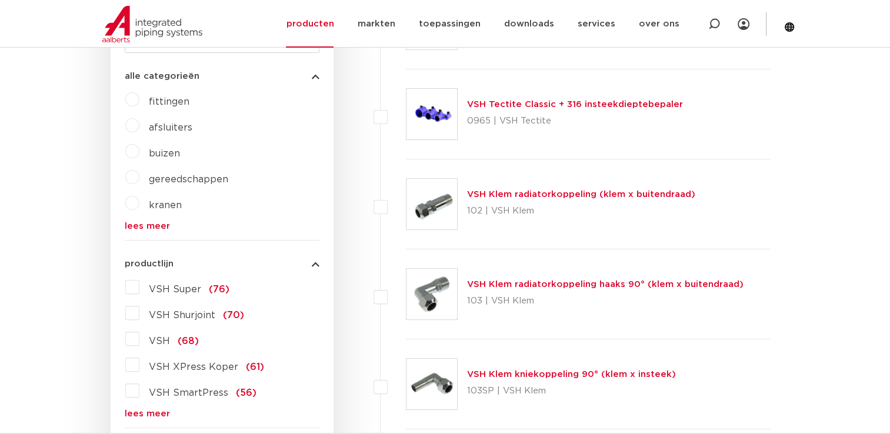
scroll to position [379, 0]
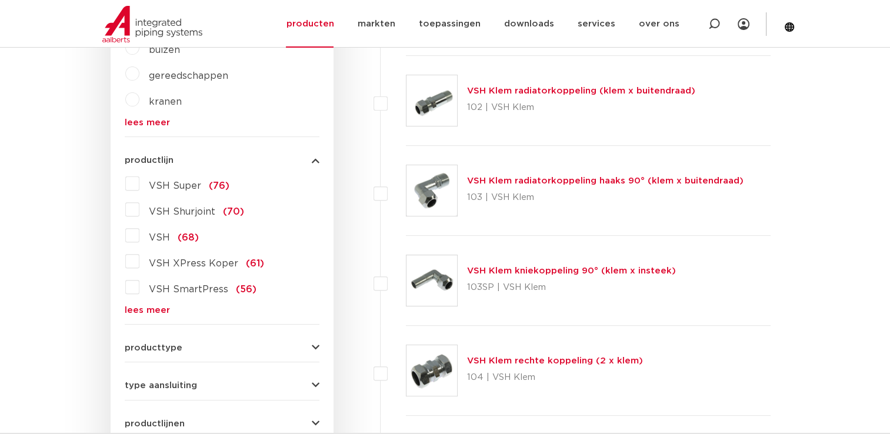
click at [129, 306] on link "lees meer" at bounding box center [222, 310] width 195 height 9
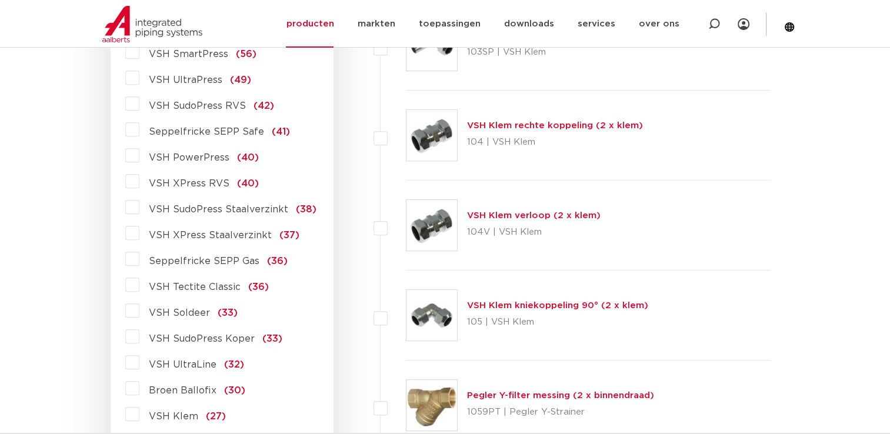
scroll to position [556, 0]
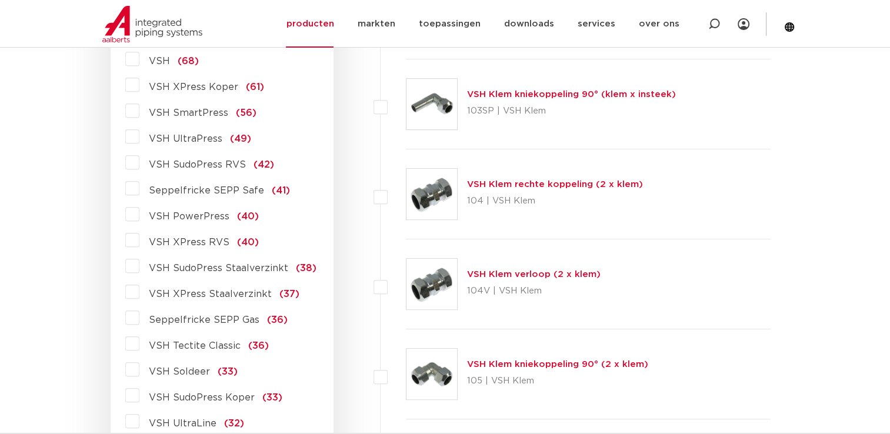
click at [139, 171] on label "VSH SudoPress RVS (42)" at bounding box center [206, 162] width 135 height 19
click at [0, 0] on input "VSH SudoPress RVS (42)" at bounding box center [0, 0] width 0 height 0
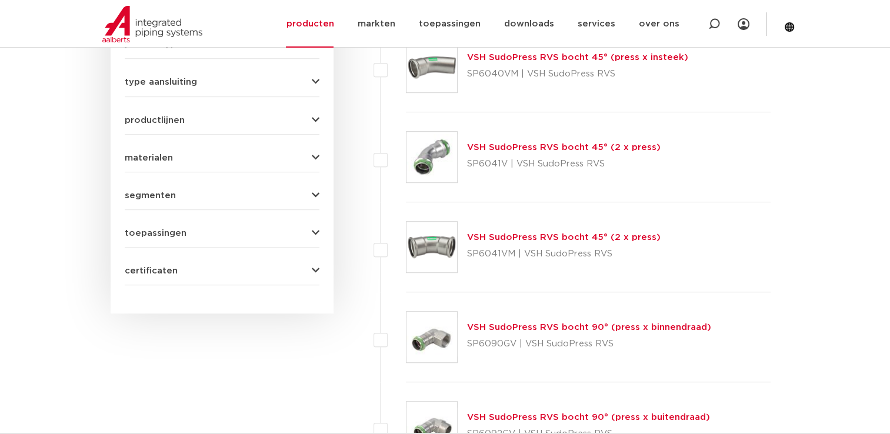
scroll to position [663, 0]
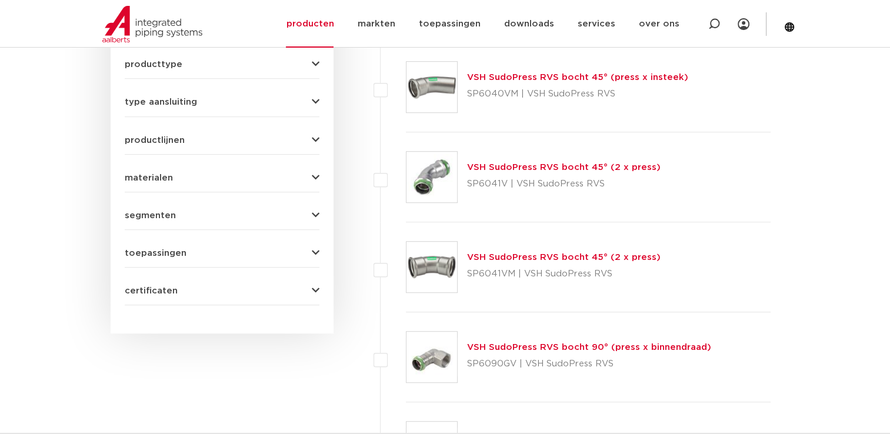
click at [209, 290] on button "certificaten" at bounding box center [222, 291] width 195 height 9
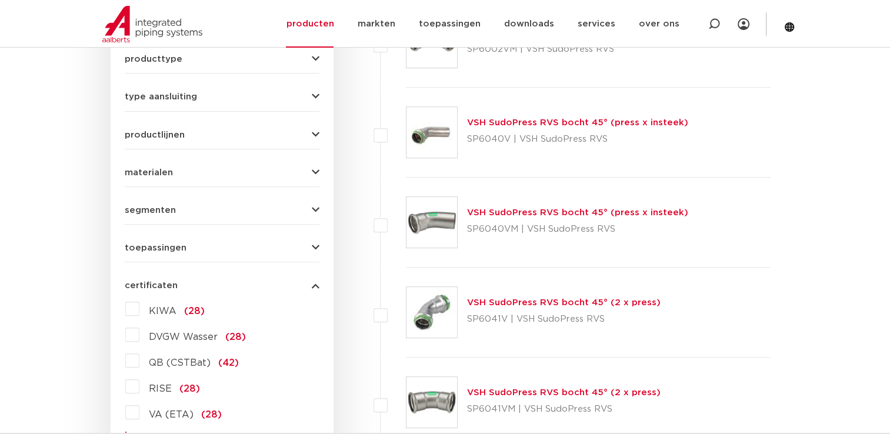
scroll to position [513, 0]
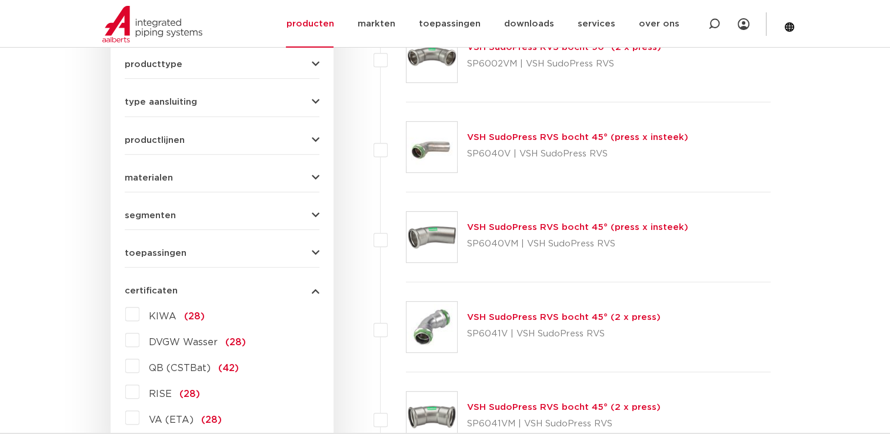
click at [196, 308] on label "KIWA (28)" at bounding box center [171, 314] width 65 height 19
click at [0, 0] on input "KIWA (28)" at bounding box center [0, 0] width 0 height 0
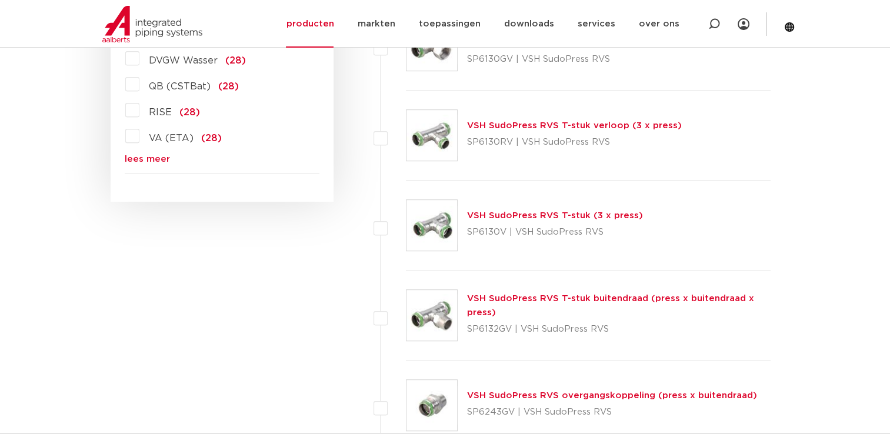
scroll to position [807, 0]
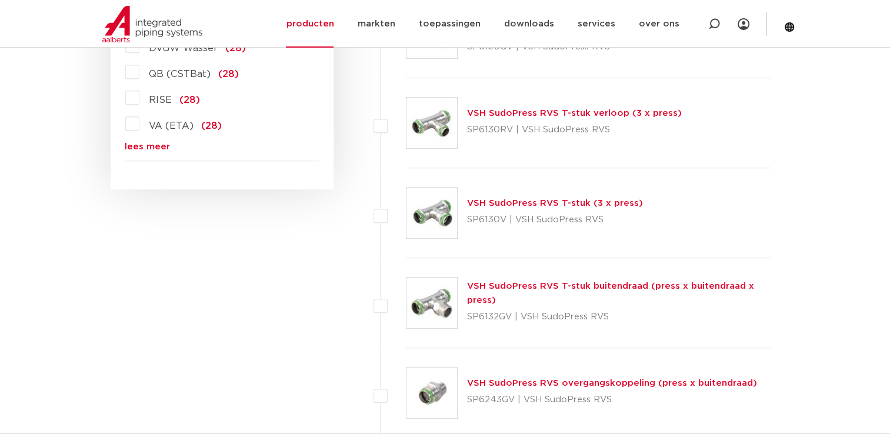
click at [591, 288] on link "VSH SudoPress RVS T-stuk buitendraad (press x buitendraad x press)" at bounding box center [610, 293] width 287 height 23
click at [590, 288] on link "VSH SudoPress RVS T-stuk buitendraad (press x buitendraad x press)" at bounding box center [610, 293] width 287 height 23
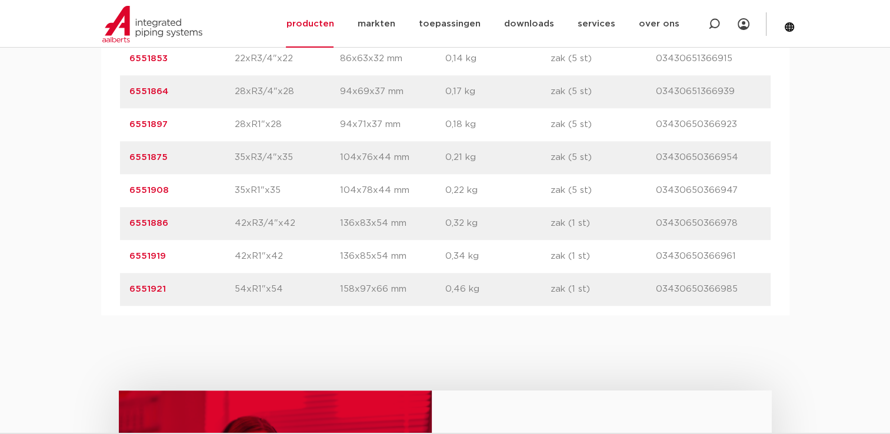
scroll to position [1000, 0]
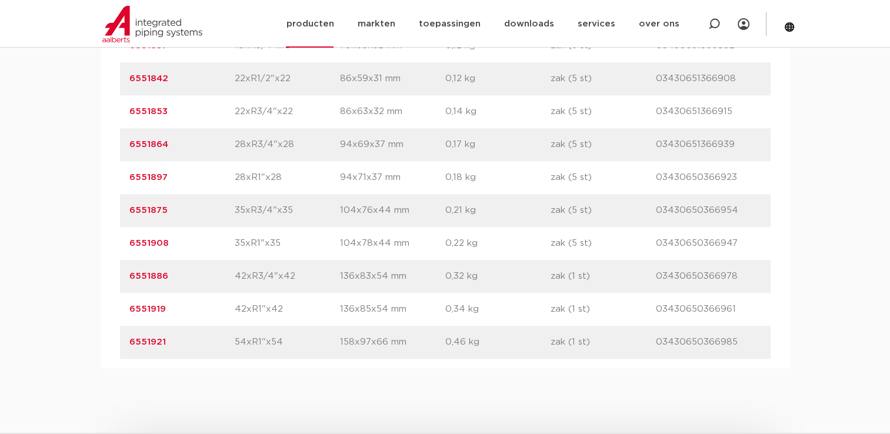
scroll to position [1000, 0]
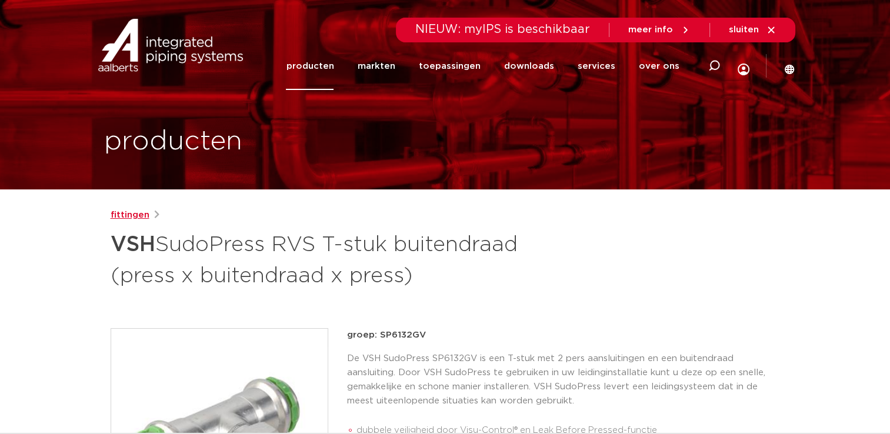
click at [137, 218] on link "fittingen" at bounding box center [130, 215] width 39 height 14
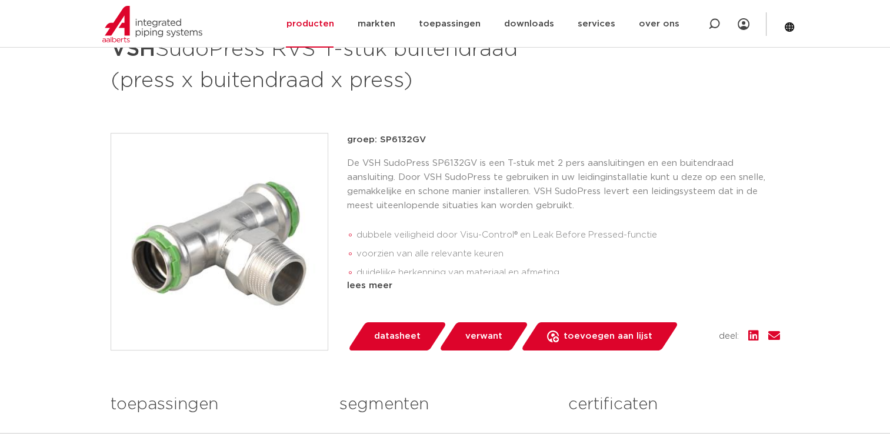
scroll to position [353, 0]
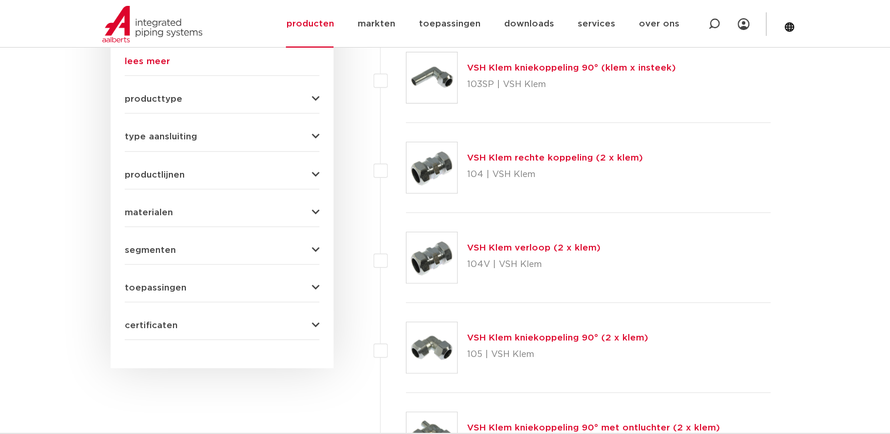
scroll to position [513, 0]
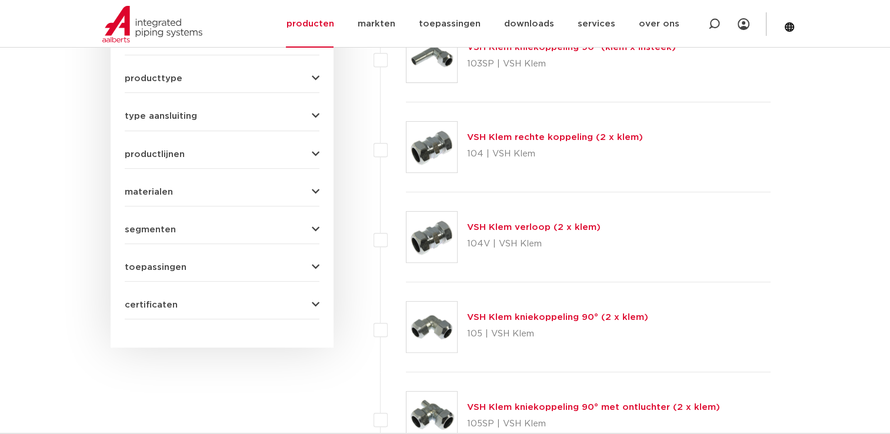
click at [158, 301] on span "certificaten" at bounding box center [151, 305] width 53 height 9
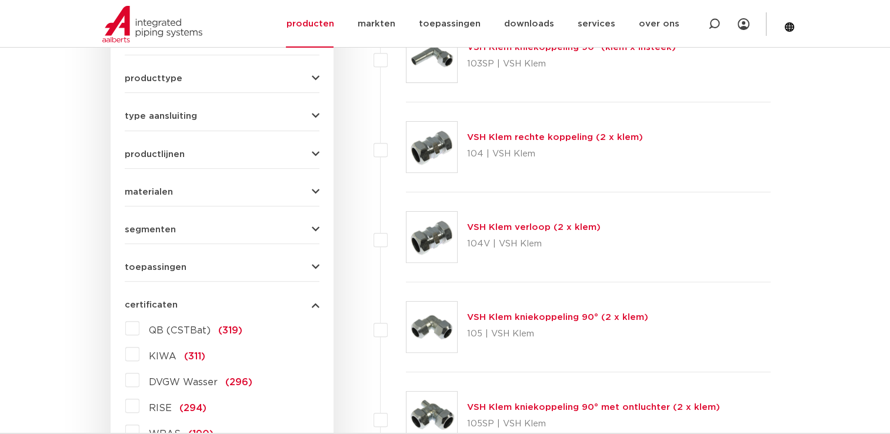
click at [139, 357] on label "KIWA (311)" at bounding box center [172, 354] width 66 height 19
click at [0, 0] on input "KIWA (311)" at bounding box center [0, 0] width 0 height 0
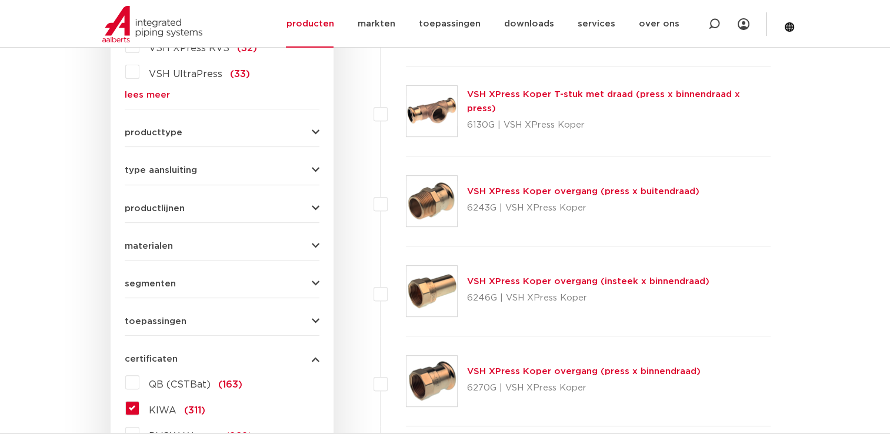
scroll to position [454, 0]
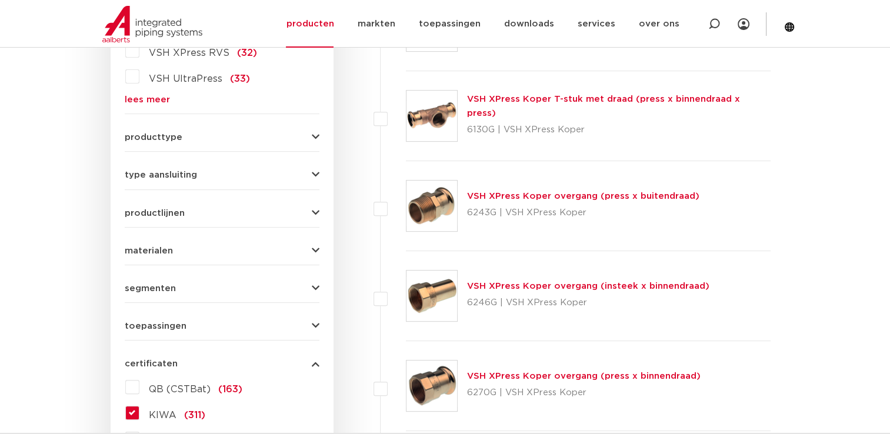
click at [163, 254] on span "materialen" at bounding box center [149, 251] width 48 height 9
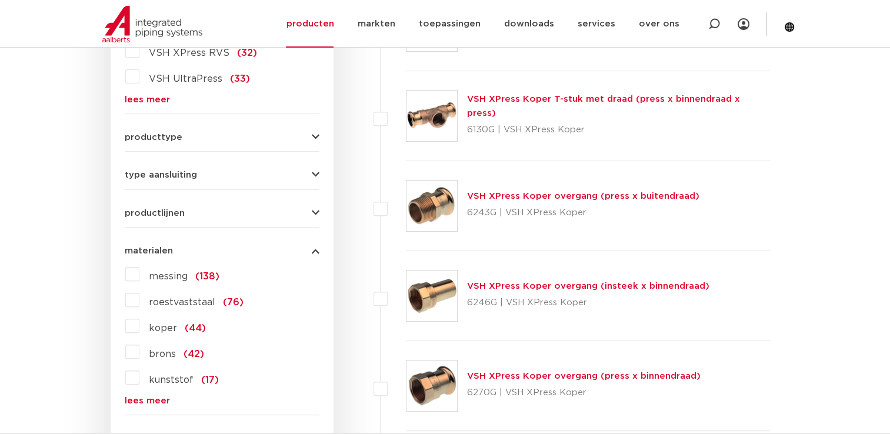
click at [139, 301] on label "roestvaststaal (76)" at bounding box center [191, 300] width 104 height 19
click at [0, 0] on input "roestvaststaal (76)" at bounding box center [0, 0] width 0 height 0
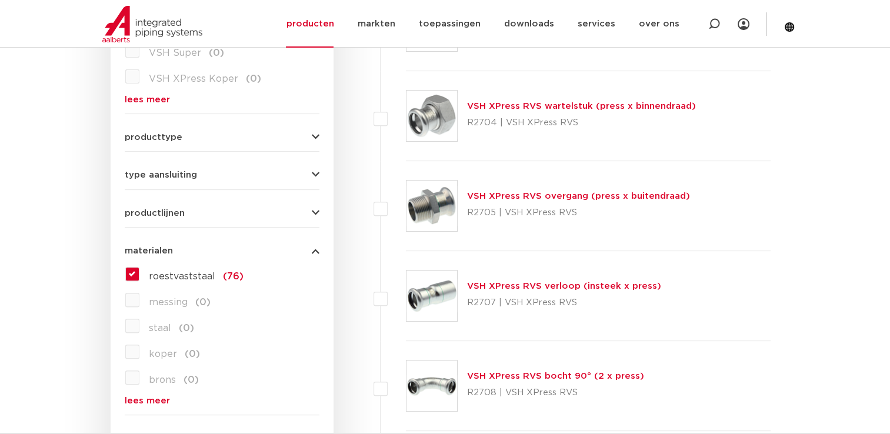
click at [187, 144] on form "zoek op naam of productnummer alle categorieën fittingen fittingen afsluiters b…" at bounding box center [222, 254] width 195 height 849
click at [231, 127] on div "producttype demontabel (16) meerdelig (7) accessoires (fittings) (0) voordeelpa…" at bounding box center [222, 133] width 195 height 18
click at [296, 134] on button "producttype" at bounding box center [222, 137] width 195 height 9
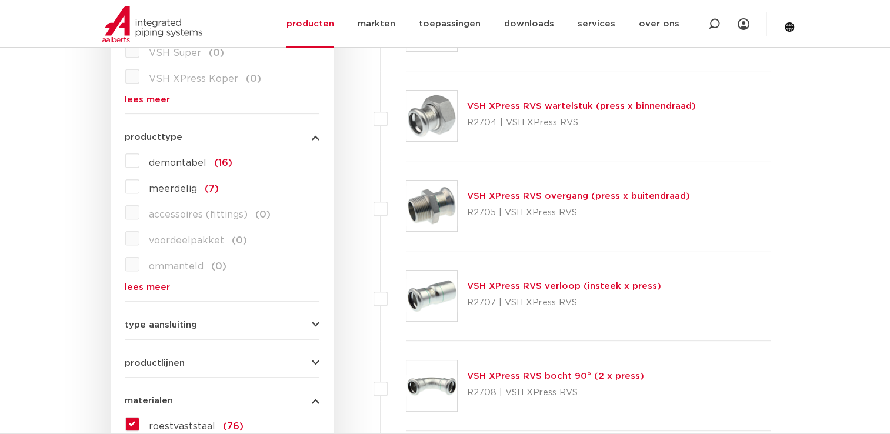
click at [301, 134] on button "producttype" at bounding box center [222, 137] width 195 height 9
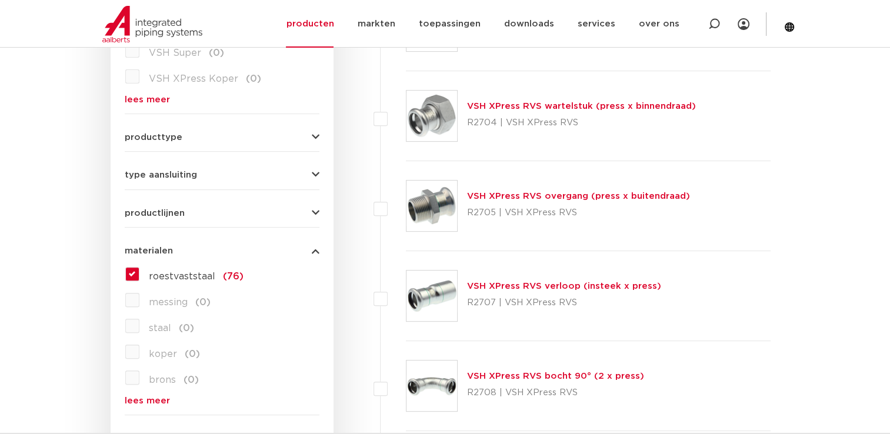
click at [317, 177] on icon "button" at bounding box center [316, 175] width 8 height 9
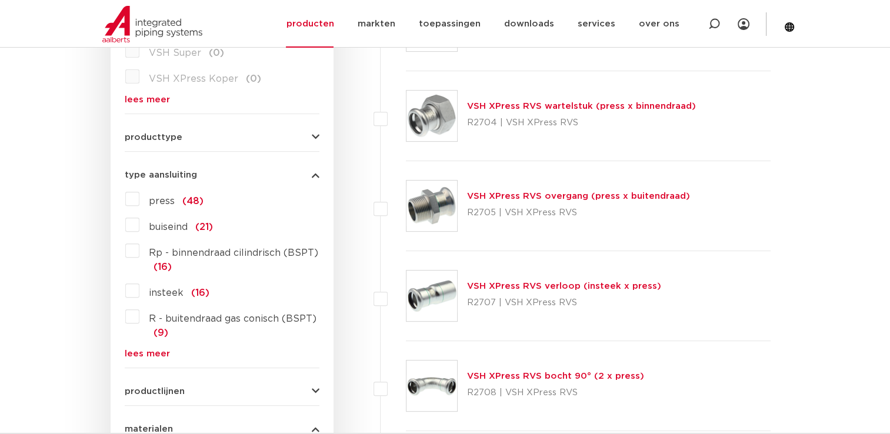
click at [318, 173] on icon "button" at bounding box center [316, 175] width 8 height 9
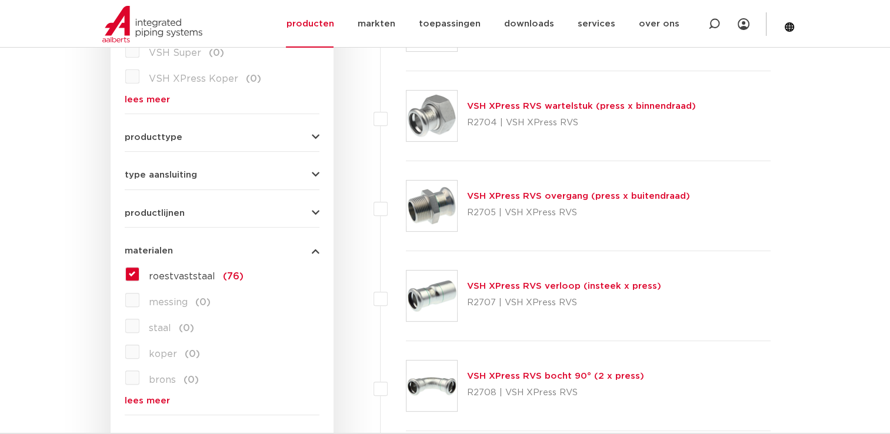
click at [318, 217] on form "zoek op naam of productnummer alle categorieën fittingen fittingen afsluiters b…" at bounding box center [222, 254] width 195 height 849
click at [315, 209] on icon "button" at bounding box center [316, 213] width 8 height 9
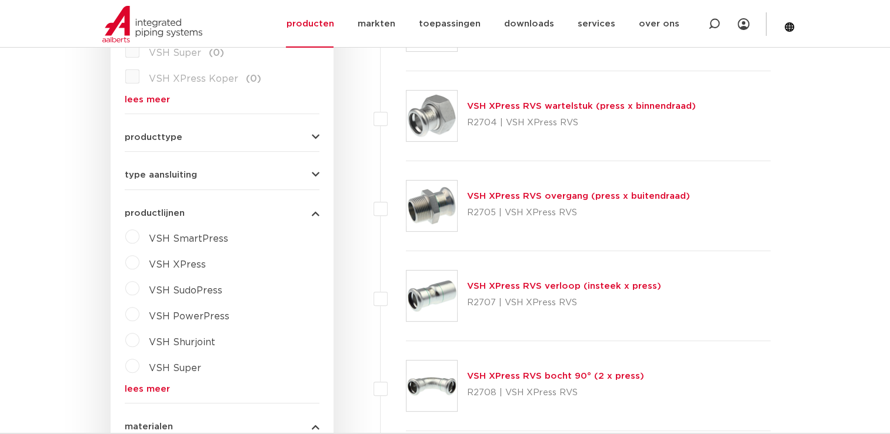
click at [315, 209] on icon "button" at bounding box center [316, 213] width 8 height 9
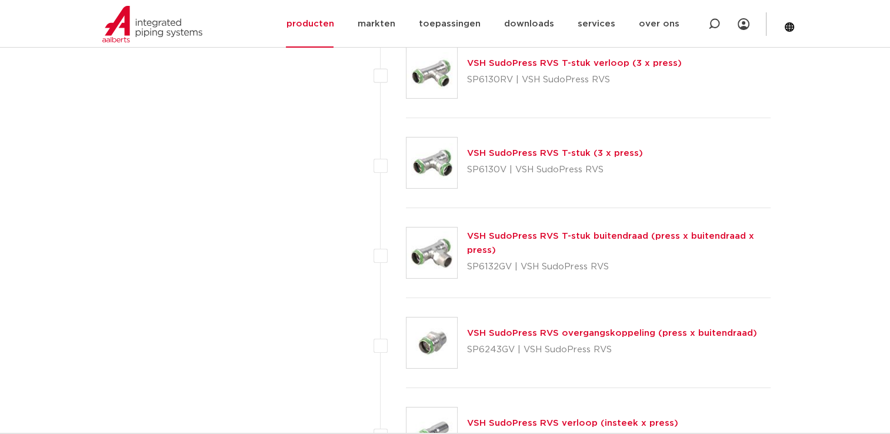
scroll to position [3749, 0]
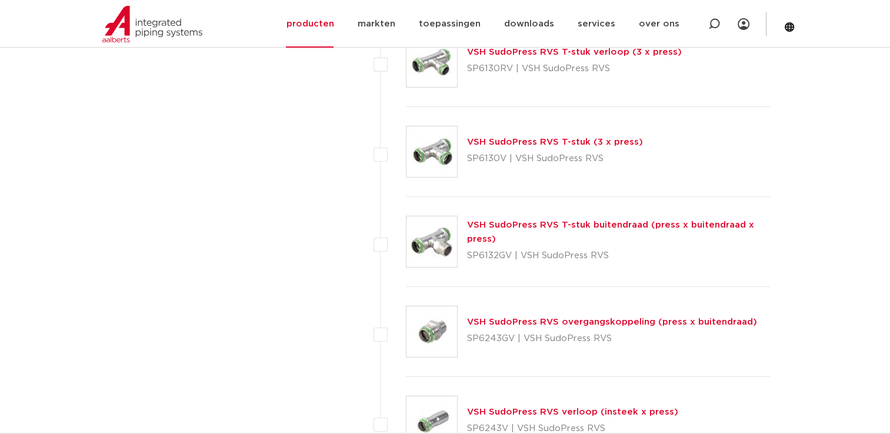
click at [572, 138] on link "VSH SudoPress RVS T-stuk (3 x press)" at bounding box center [555, 142] width 176 height 9
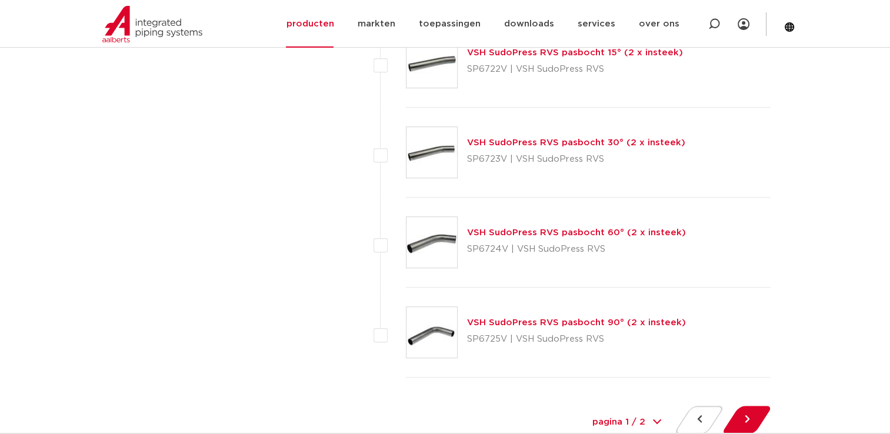
scroll to position [5456, 0]
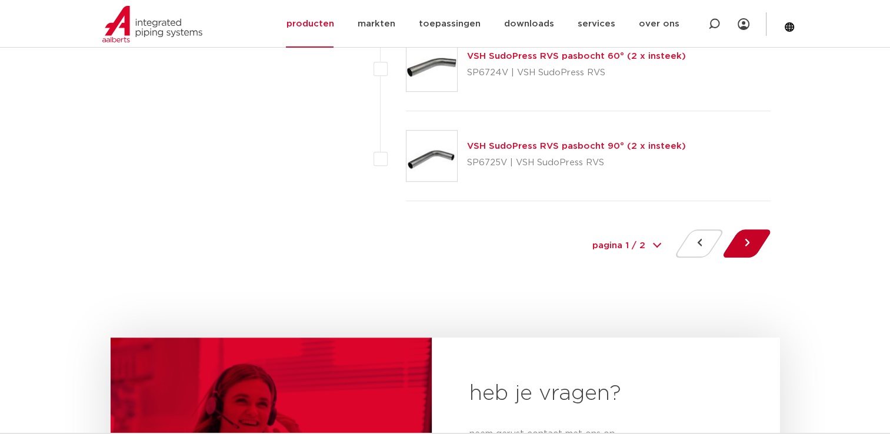
click at [749, 234] on button at bounding box center [747, 244] width 34 height 28
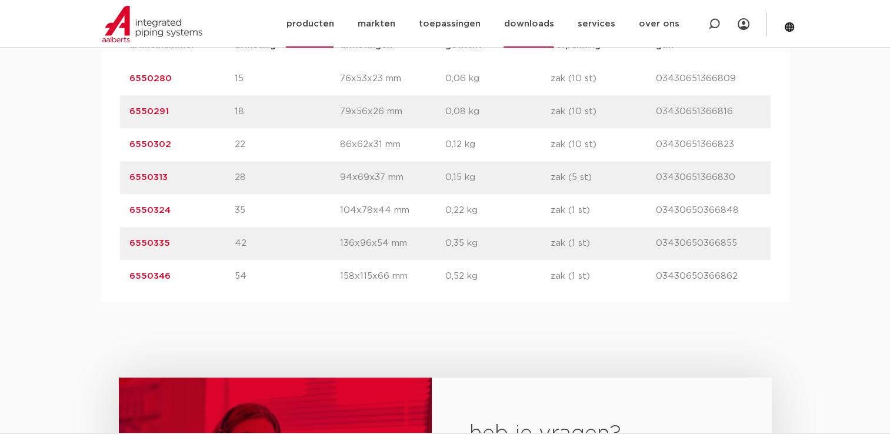
scroll to position [765, 0]
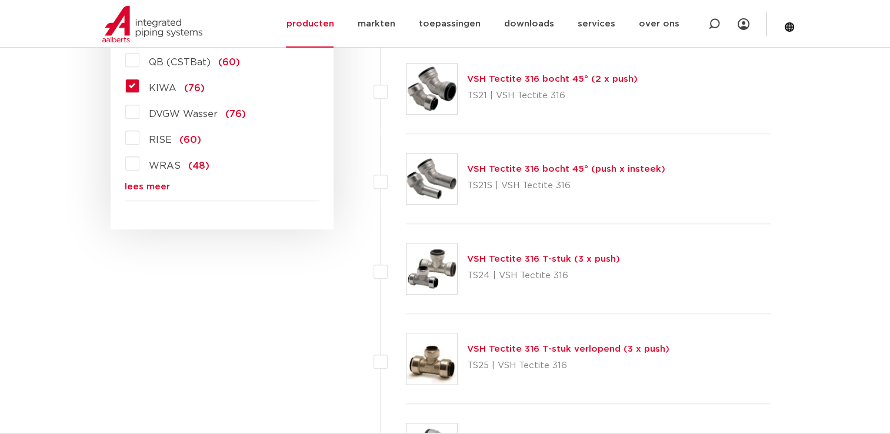
scroll to position [942, 0]
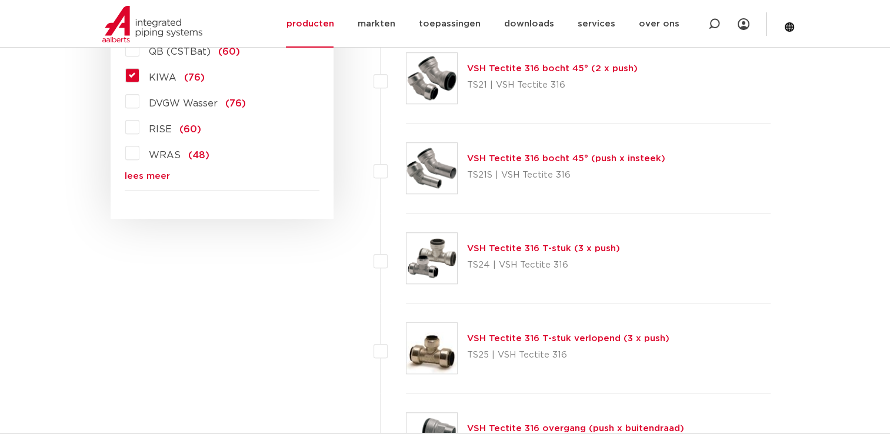
click at [547, 248] on link "VSH Tectite 316 T-stuk (3 x push)" at bounding box center [543, 248] width 153 height 9
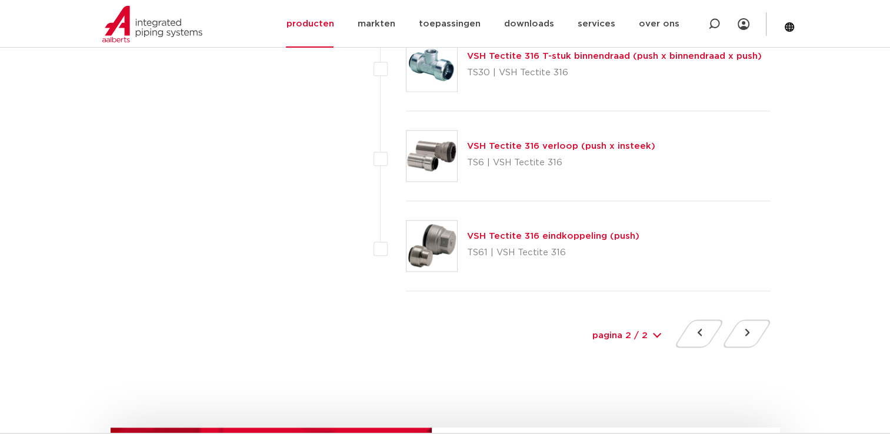
scroll to position [1295, 0]
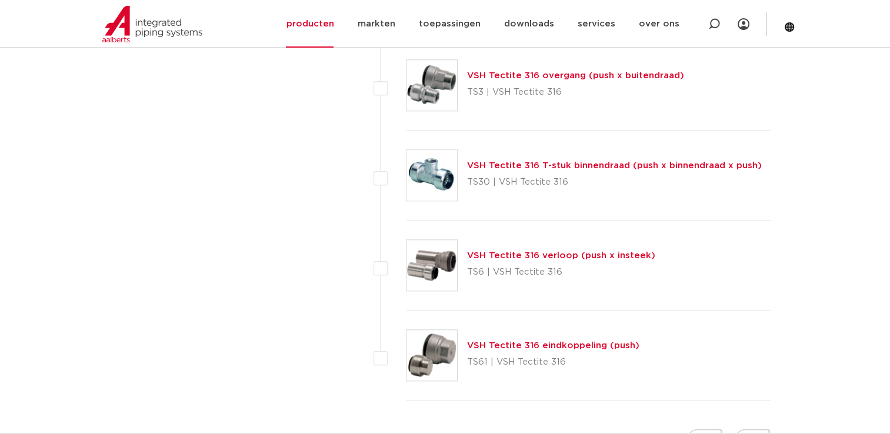
click at [598, 161] on link "VSH Tectite 316 T-stuk binnendraad (push x binnendraad x push)" at bounding box center [614, 165] width 295 height 9
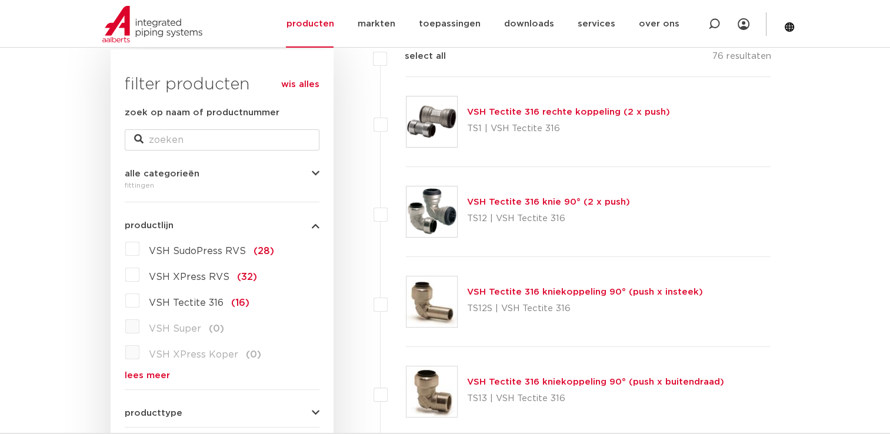
scroll to position [177, 0]
click at [152, 374] on link "lees meer" at bounding box center [222, 376] width 195 height 9
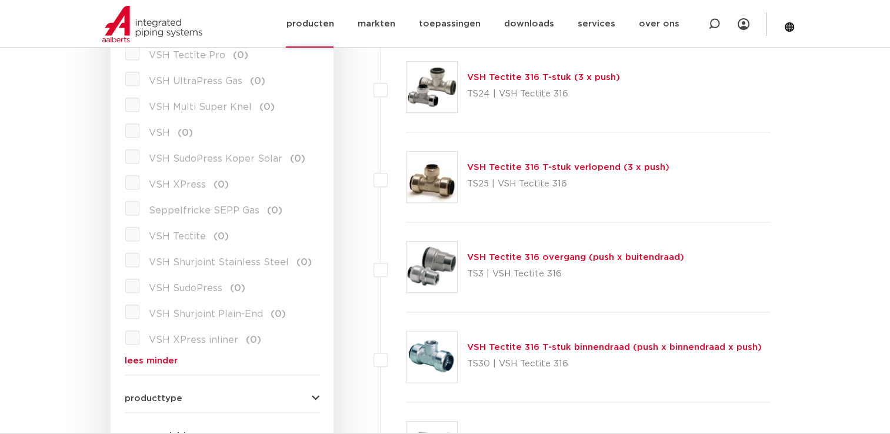
scroll to position [1177, 0]
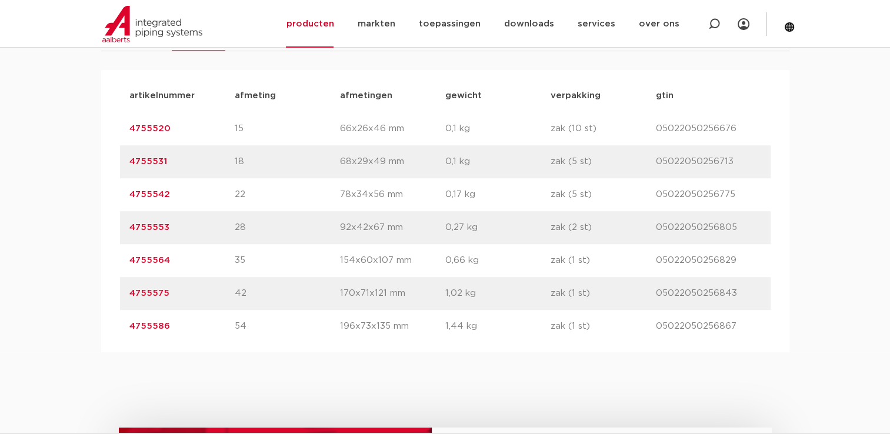
scroll to position [765, 0]
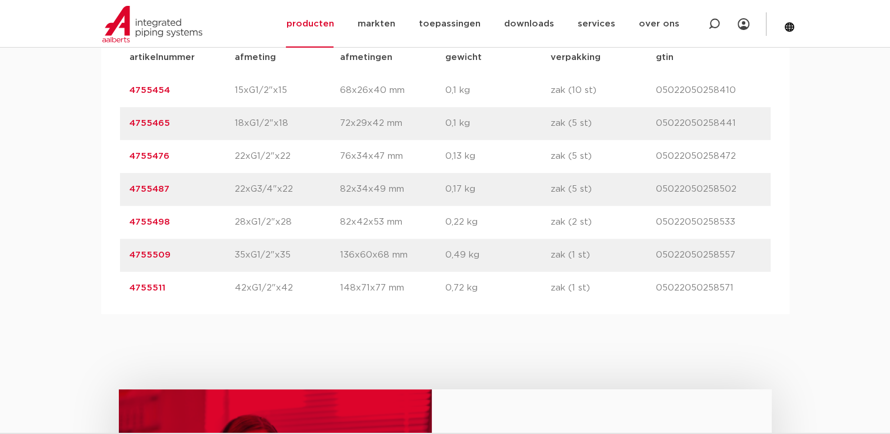
scroll to position [824, 0]
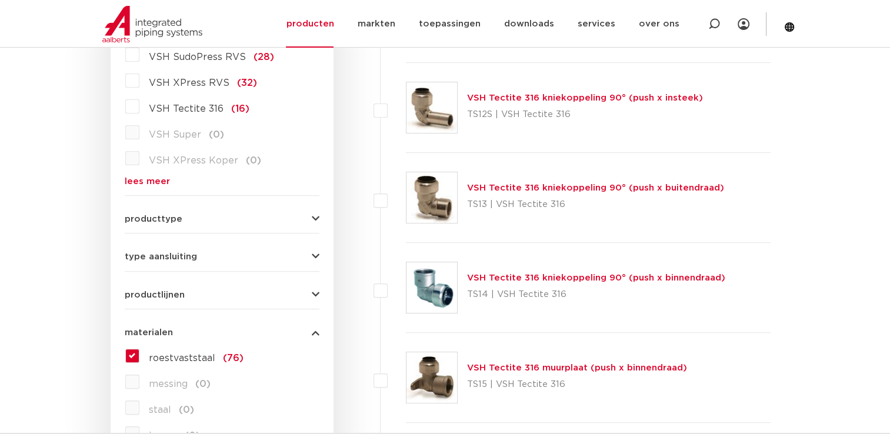
scroll to position [471, 0]
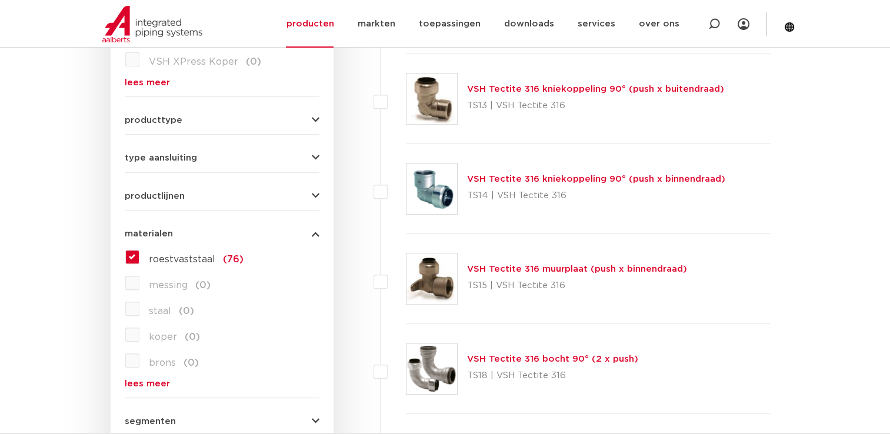
click at [139, 252] on label "roestvaststaal (76)" at bounding box center [191, 257] width 104 height 19
click at [0, 0] on input "roestvaststaal (76)" at bounding box center [0, 0] width 0 height 0
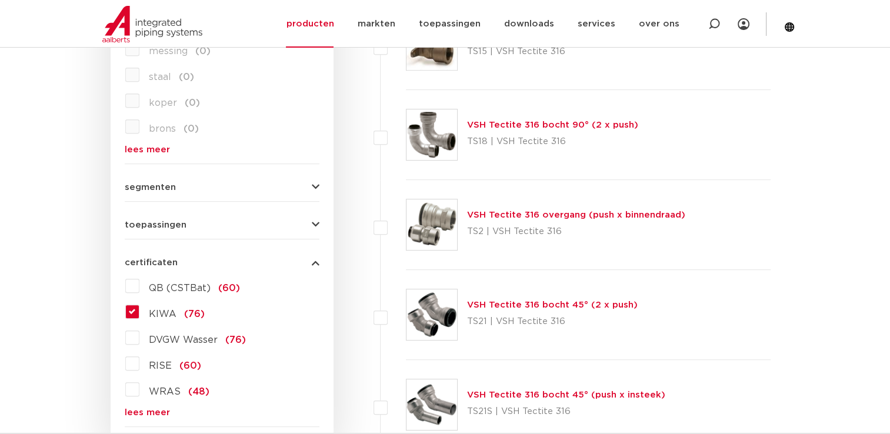
scroll to position [706, 0]
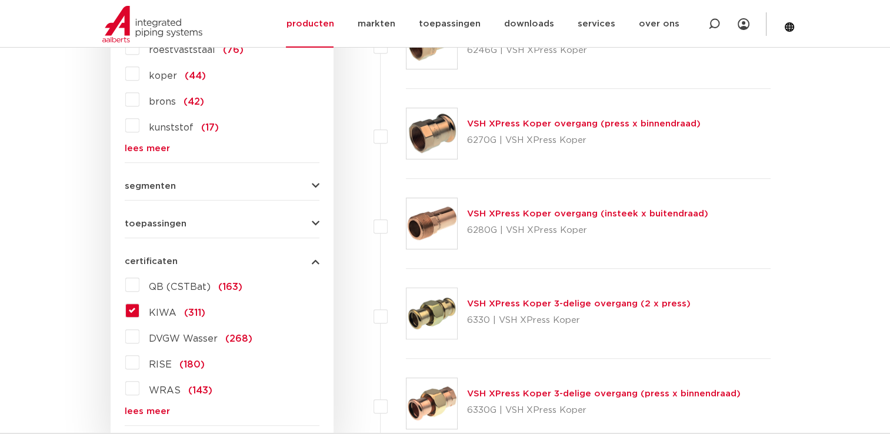
click at [139, 304] on label "KIWA (311)" at bounding box center [172, 310] width 66 height 19
click at [0, 0] on input "KIWA (311)" at bounding box center [0, 0] width 0 height 0
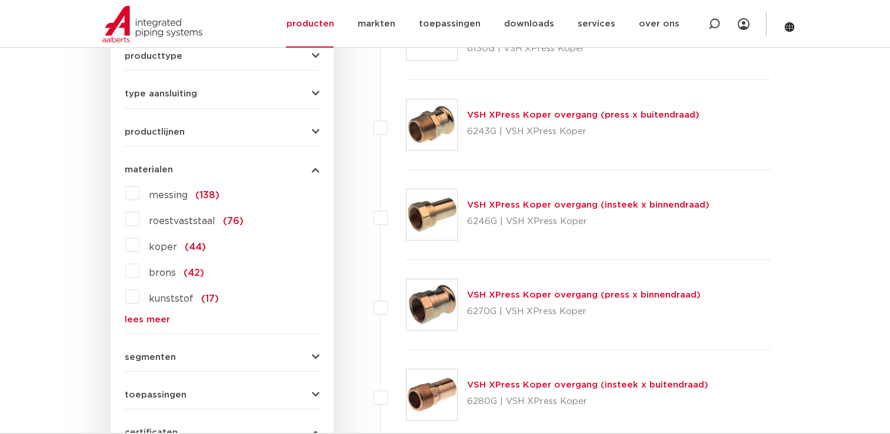
scroll to position [354, 0]
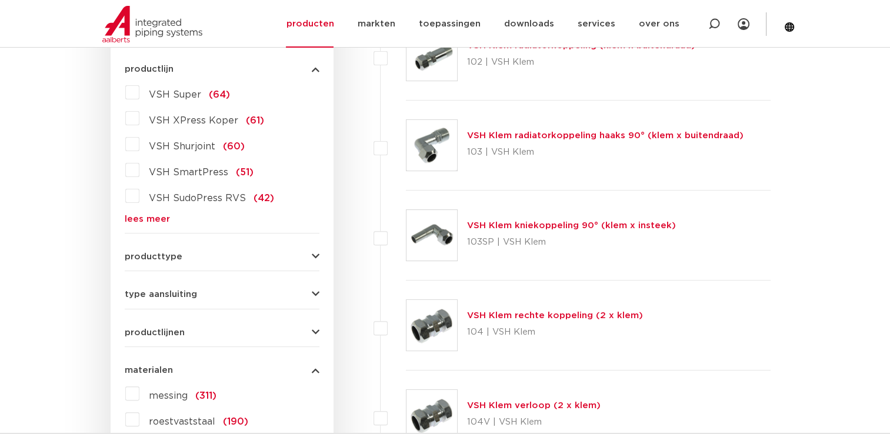
scroll to position [353, 0]
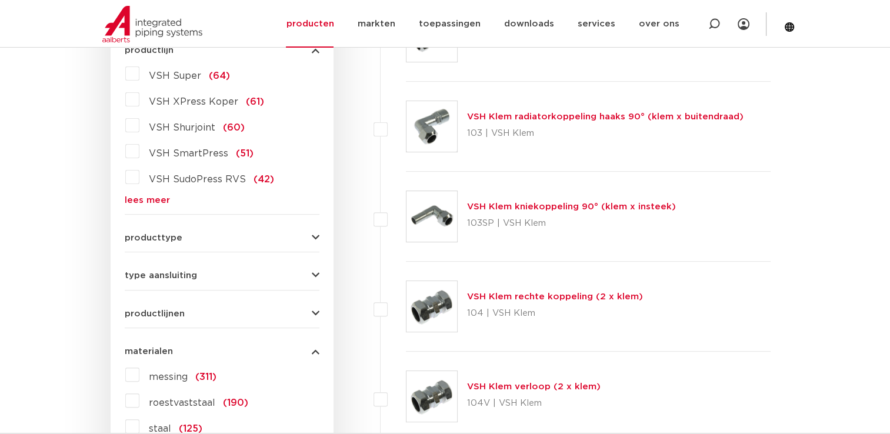
click at [197, 155] on span "VSH SmartPress" at bounding box center [188, 153] width 79 height 9
click at [0, 0] on input "VSH SmartPress (51)" at bounding box center [0, 0] width 0 height 0
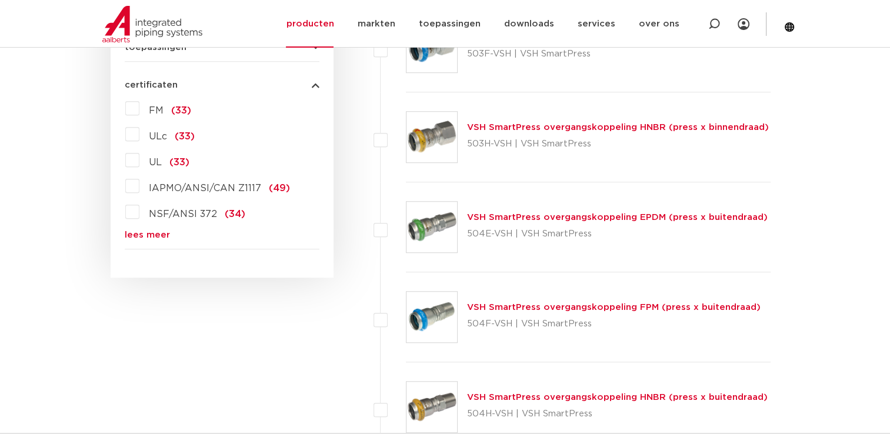
scroll to position [765, 0]
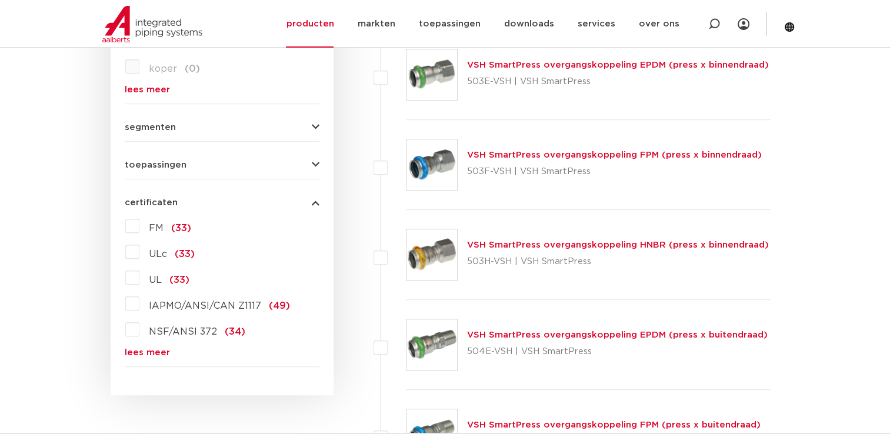
click at [151, 352] on link "lees meer" at bounding box center [222, 352] width 195 height 9
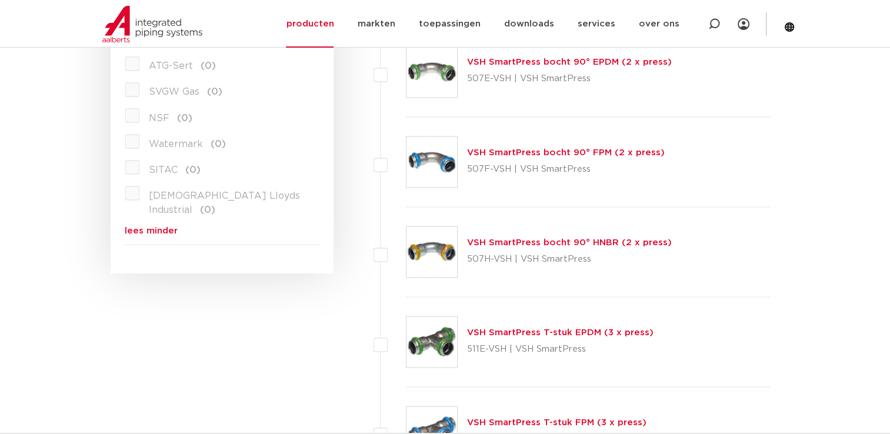
scroll to position [2295, 0]
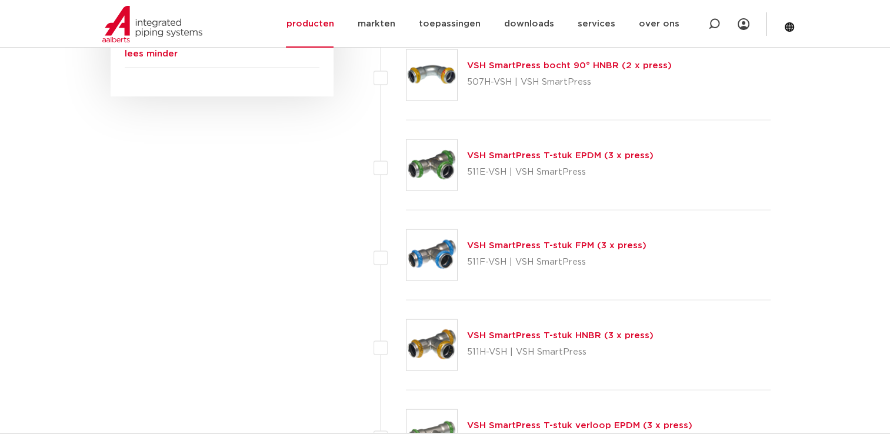
click at [573, 152] on link "VSH SmartPress T-stuk EPDM (3 x press)" at bounding box center [560, 155] width 187 height 9
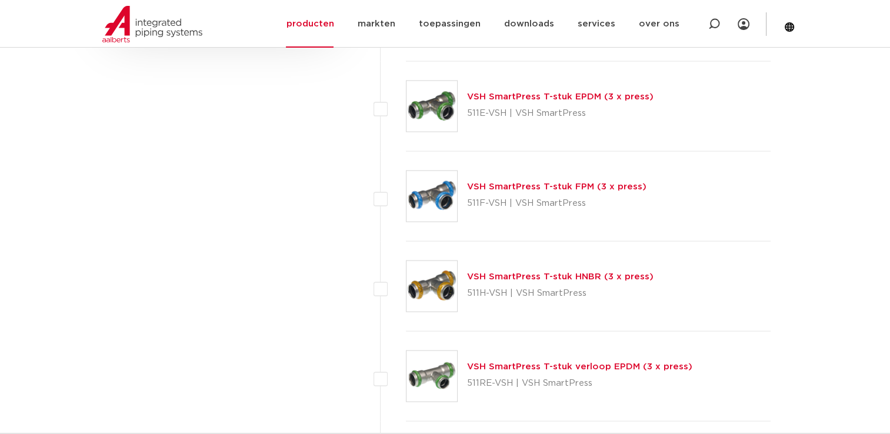
click at [610, 366] on link "VSH SmartPress T-stuk verloop EPDM (3 x press)" at bounding box center [579, 366] width 225 height 9
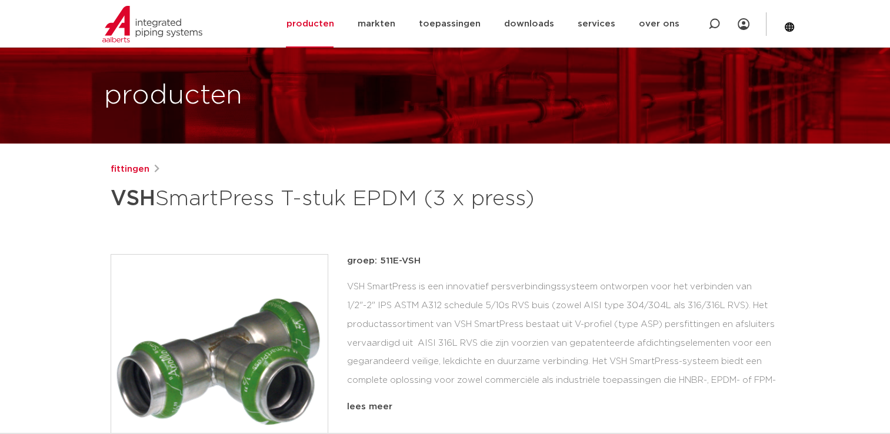
scroll to position [59, 0]
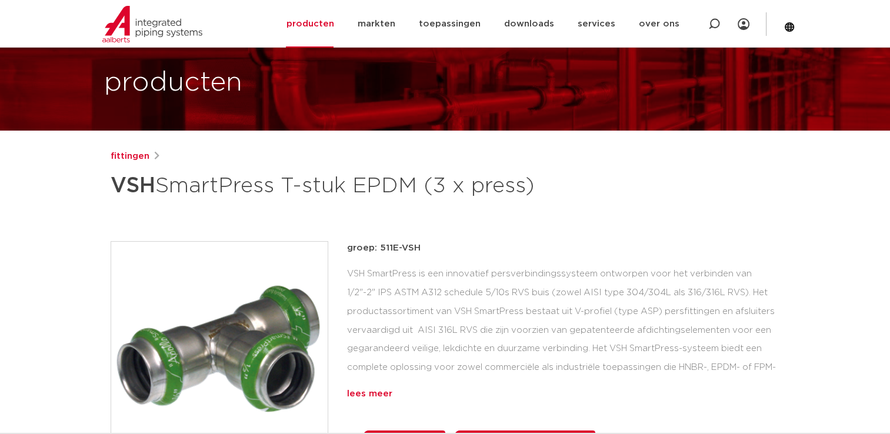
click at [384, 391] on div "lees meer" at bounding box center [563, 394] width 433 height 14
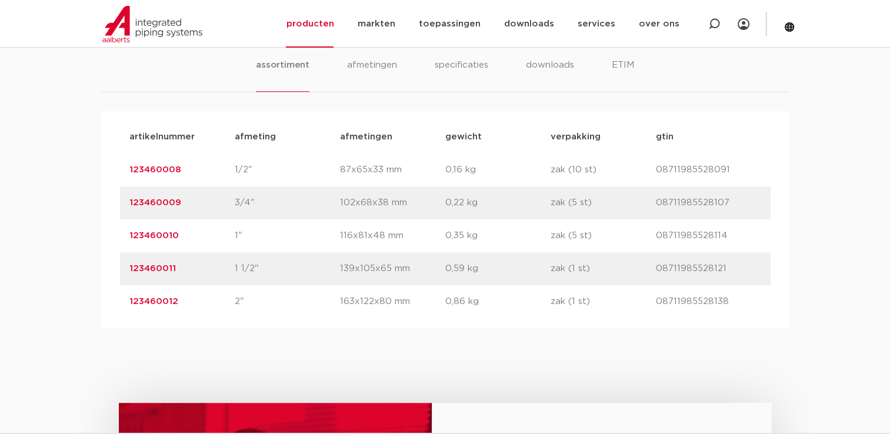
scroll to position [942, 0]
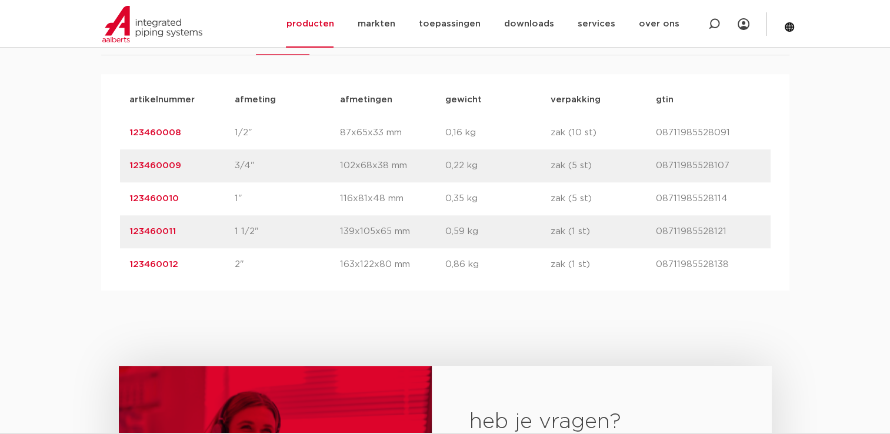
click at [150, 269] on link "123460012" at bounding box center [153, 264] width 49 height 9
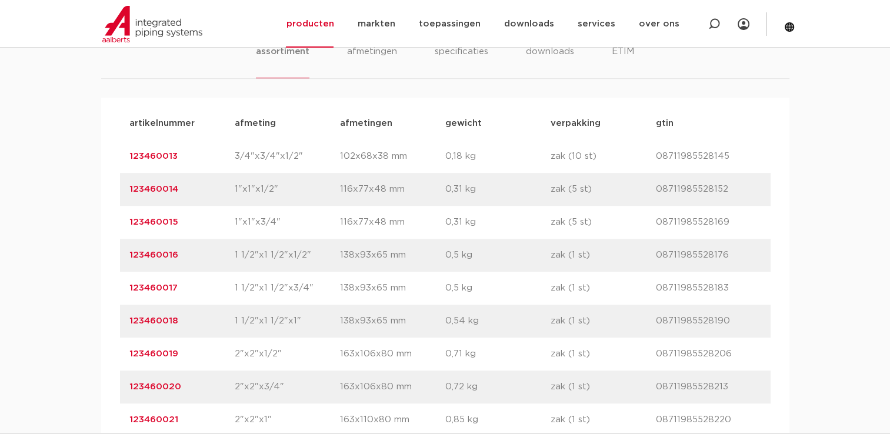
scroll to position [883, 0]
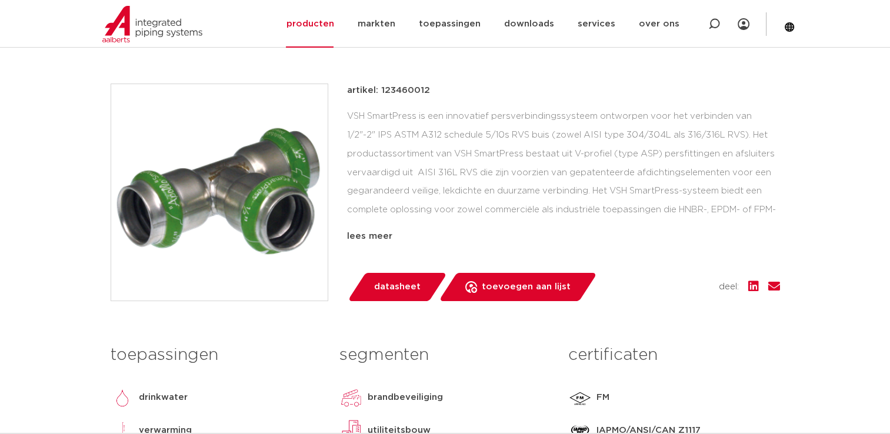
scroll to position [177, 0]
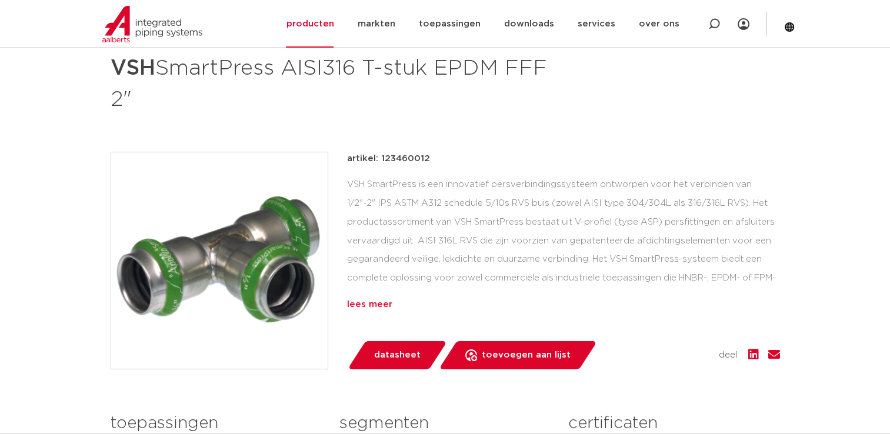
click at [377, 303] on div "lees meer" at bounding box center [563, 305] width 433 height 14
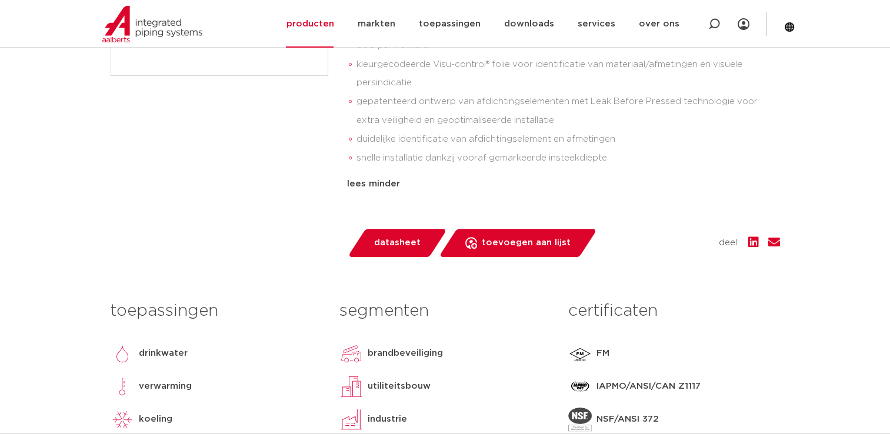
scroll to position [471, 0]
click at [632, 192] on div "artikel: 123460012 VSH SmartPress is een innovatief persverbindingssysteem ontw…" at bounding box center [563, 43] width 433 height 371
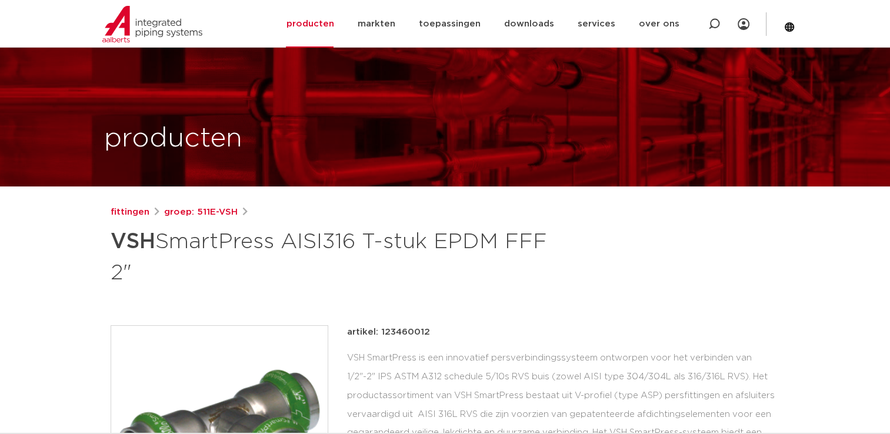
scroll to position [0, 0]
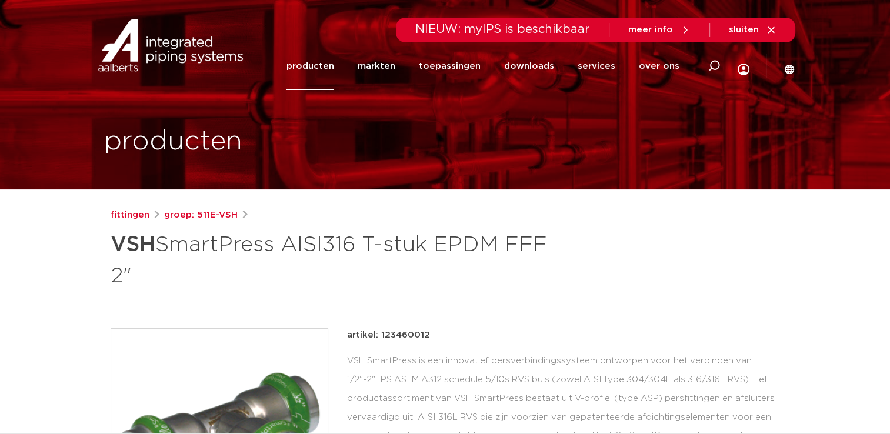
click at [224, 244] on h1 "VSH SmartPress AISI316 T-stuk EPDM FFF 2"" at bounding box center [332, 259] width 442 height 64
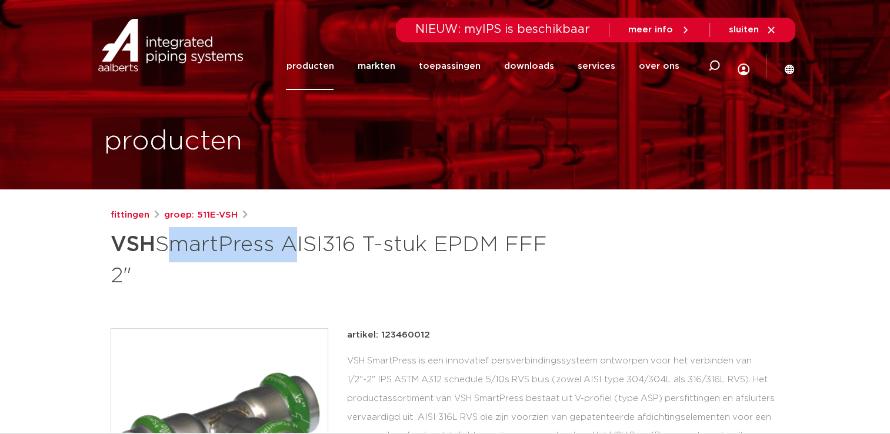
click at [224, 244] on h1 "VSH SmartPress AISI316 T-stuk EPDM FFF 2"" at bounding box center [332, 259] width 442 height 64
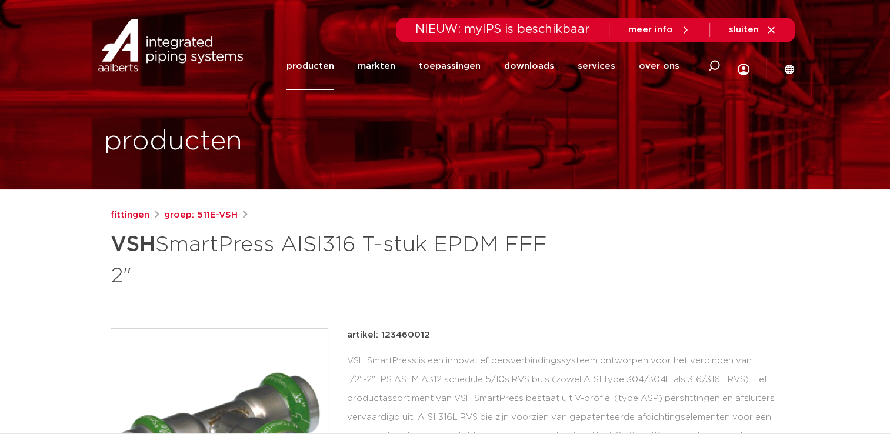
drag, startPoint x: 224, startPoint y: 244, endPoint x: 122, endPoint y: 246, distance: 101.8
click at [122, 248] on strong "VSH" at bounding box center [133, 244] width 45 height 21
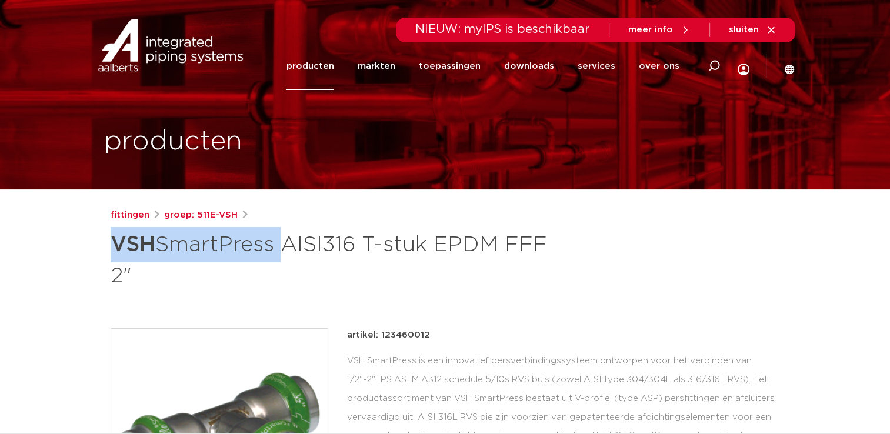
drag, startPoint x: 107, startPoint y: 241, endPoint x: 278, endPoint y: 244, distance: 171.3
copy h1 "VSH SmartPress"
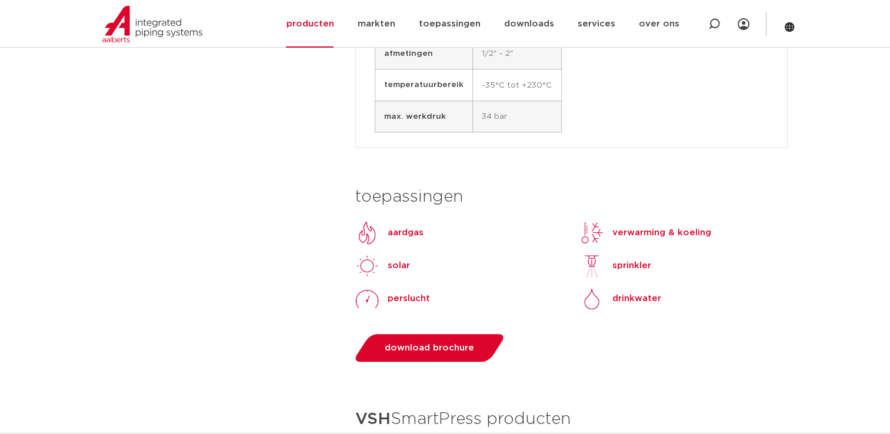
scroll to position [942, 0]
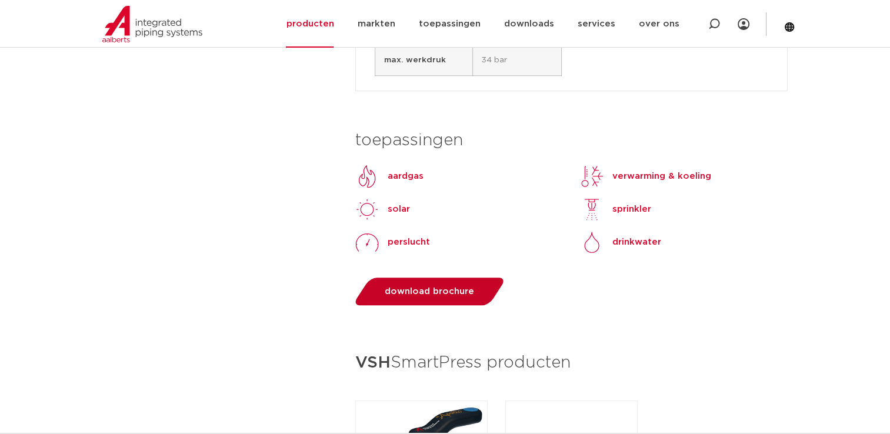
click at [436, 292] on span "download brochure" at bounding box center [429, 291] width 89 height 9
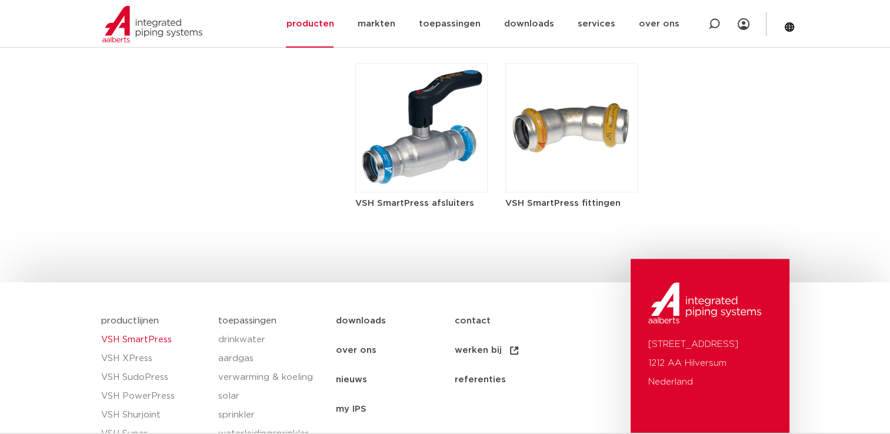
scroll to position [1120, 0]
